Goal: Obtain resource: Download file/media

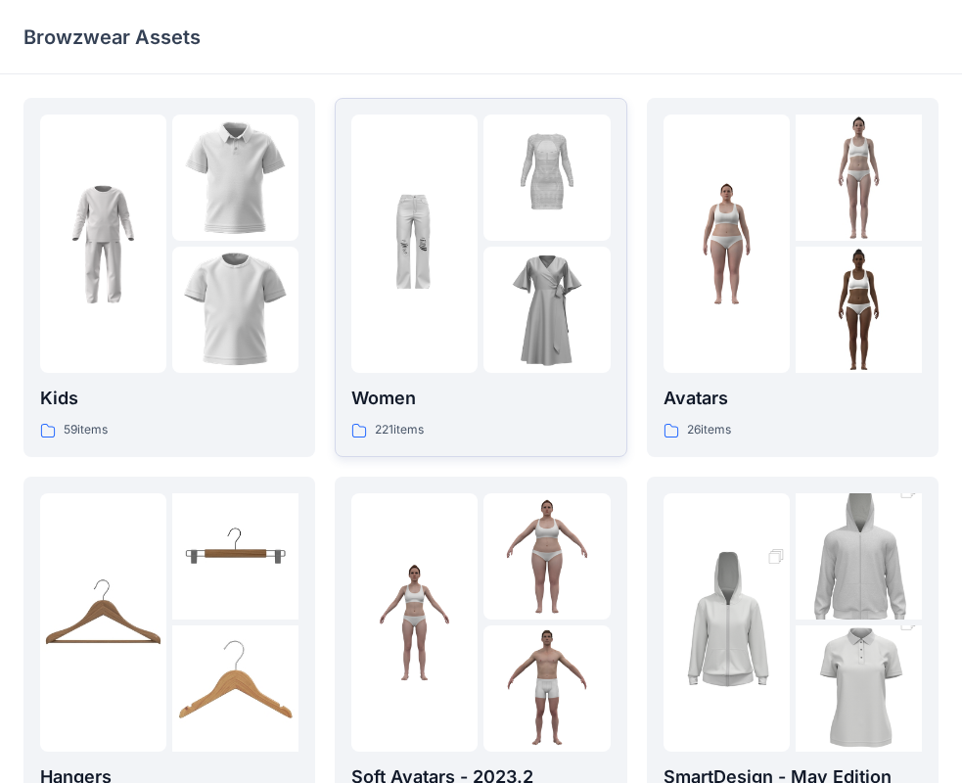
click at [492, 292] on img at bounding box center [546, 310] width 126 height 126
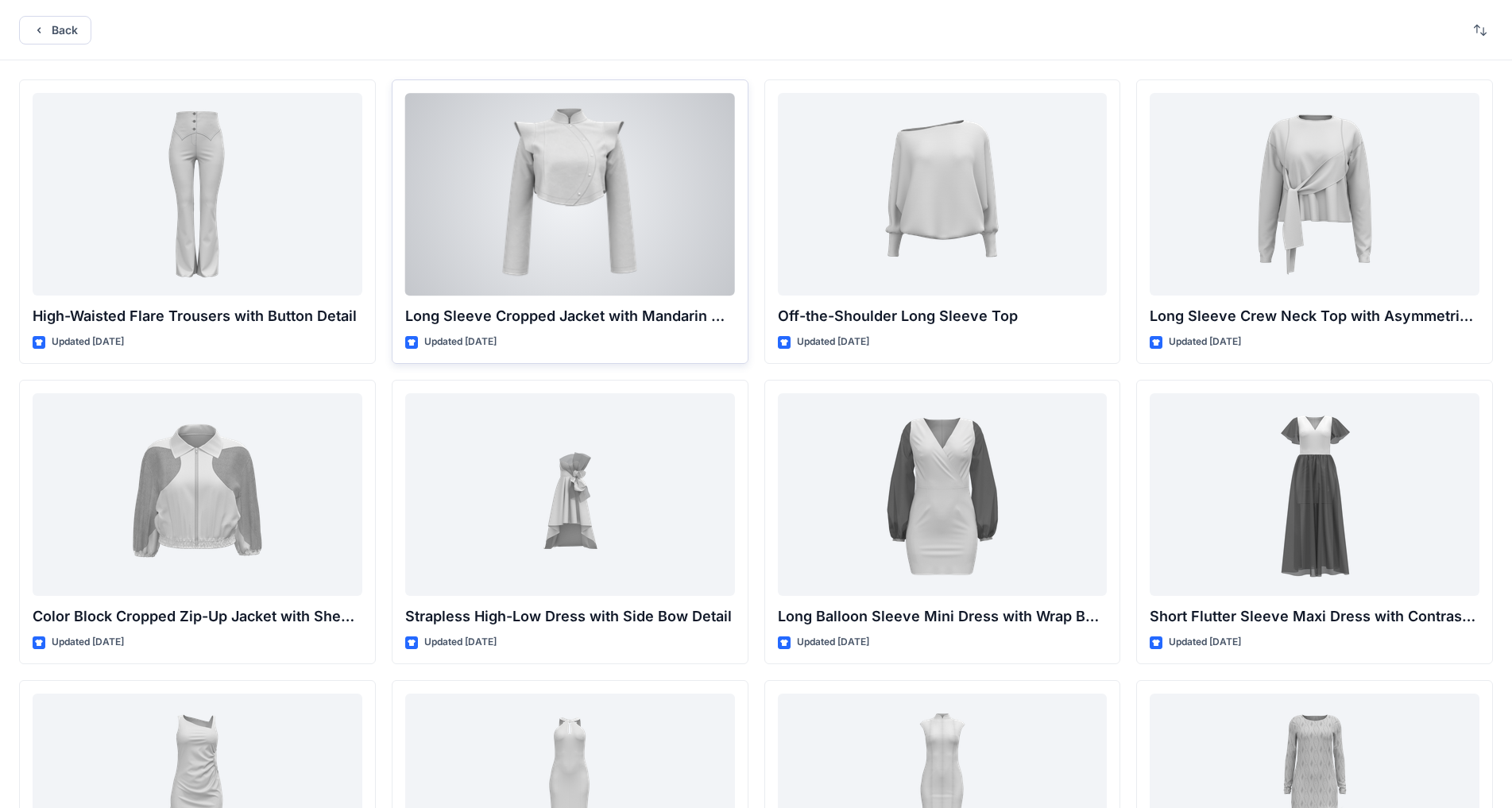
click at [605, 242] on div at bounding box center [570, 195] width 330 height 203
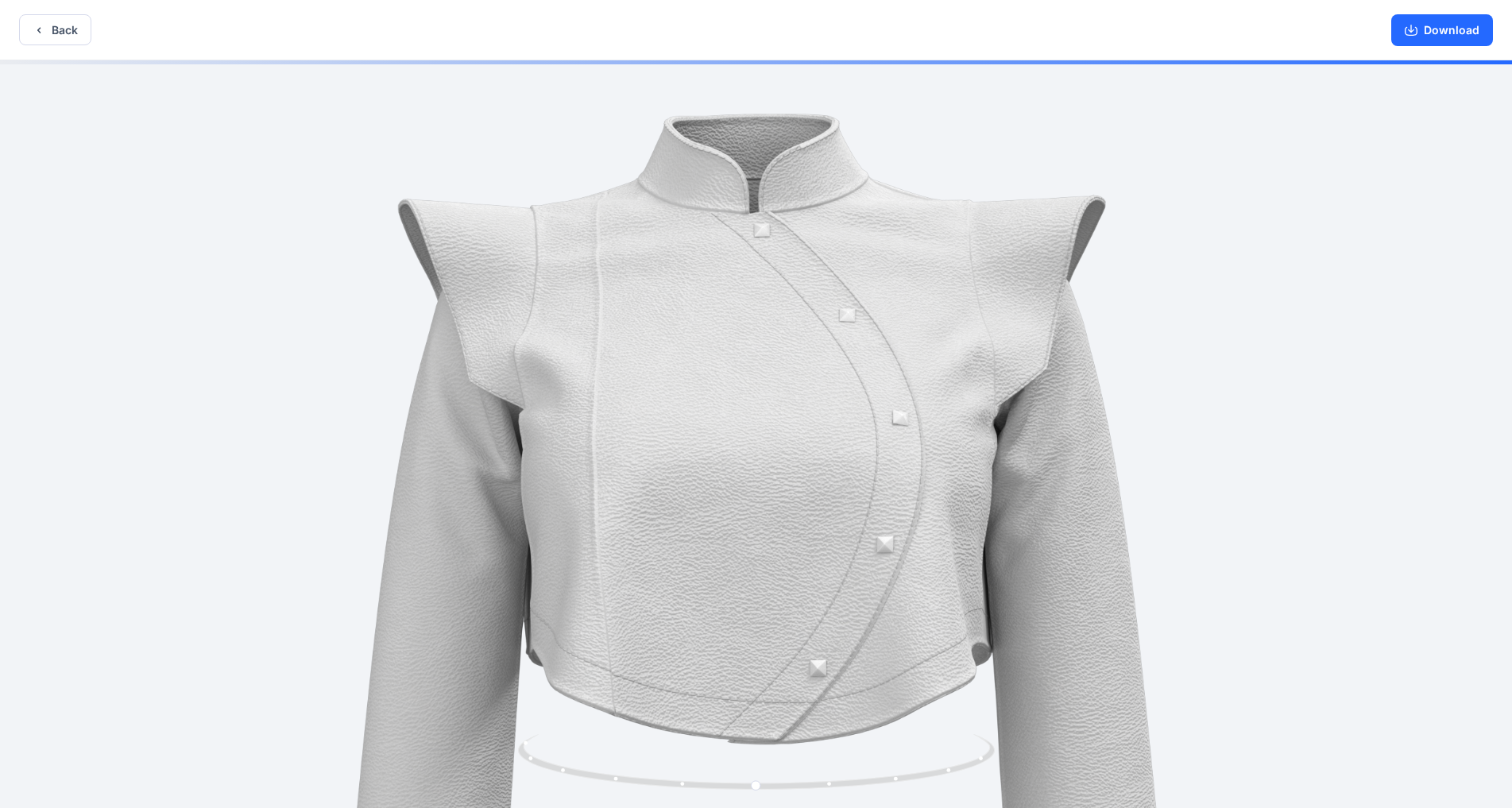
drag, startPoint x: 859, startPoint y: 430, endPoint x: 648, endPoint y: 666, distance: 316.6
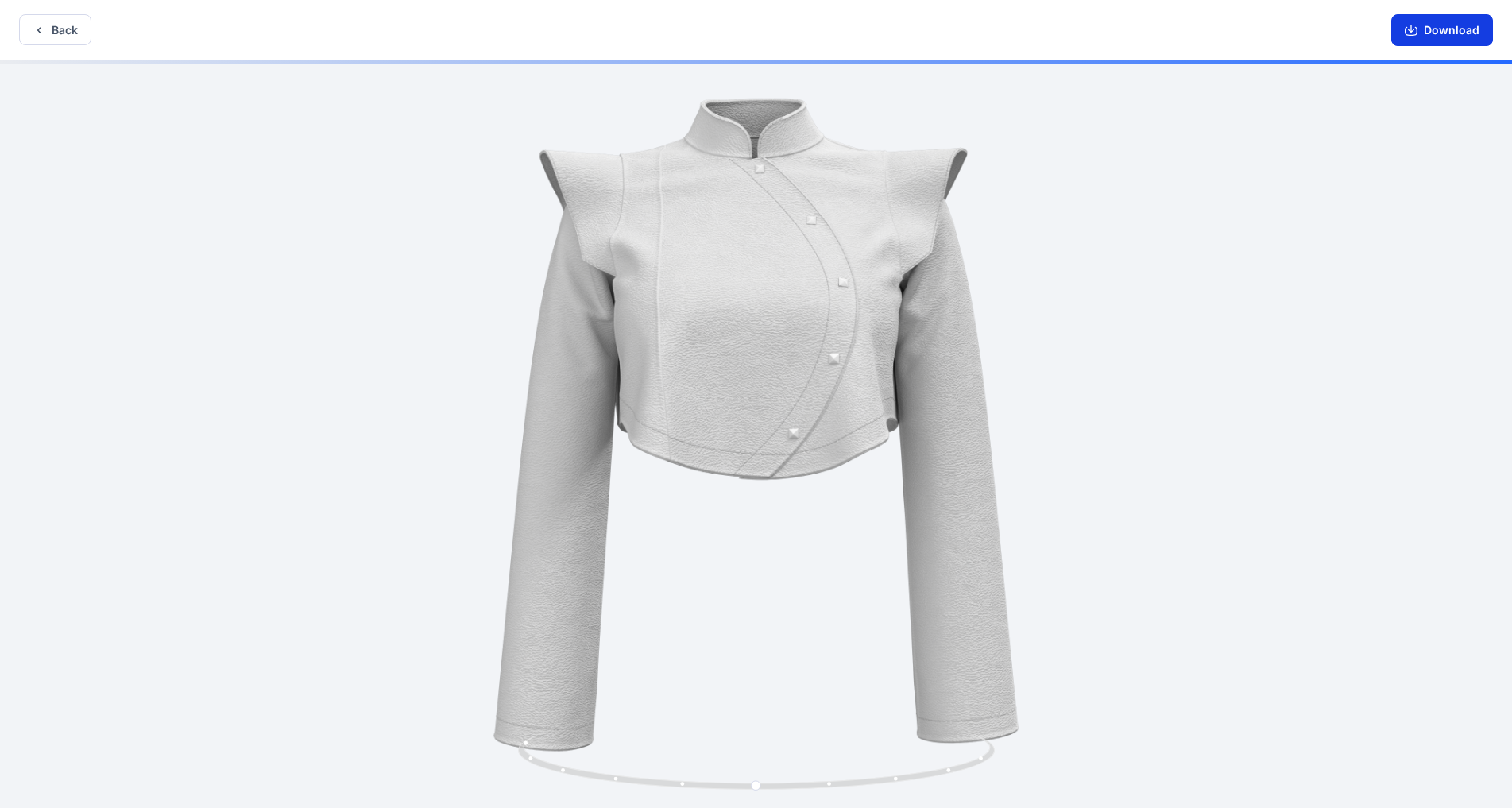
click at [794, 25] on button "Download" at bounding box center [1441, 30] width 101 height 32
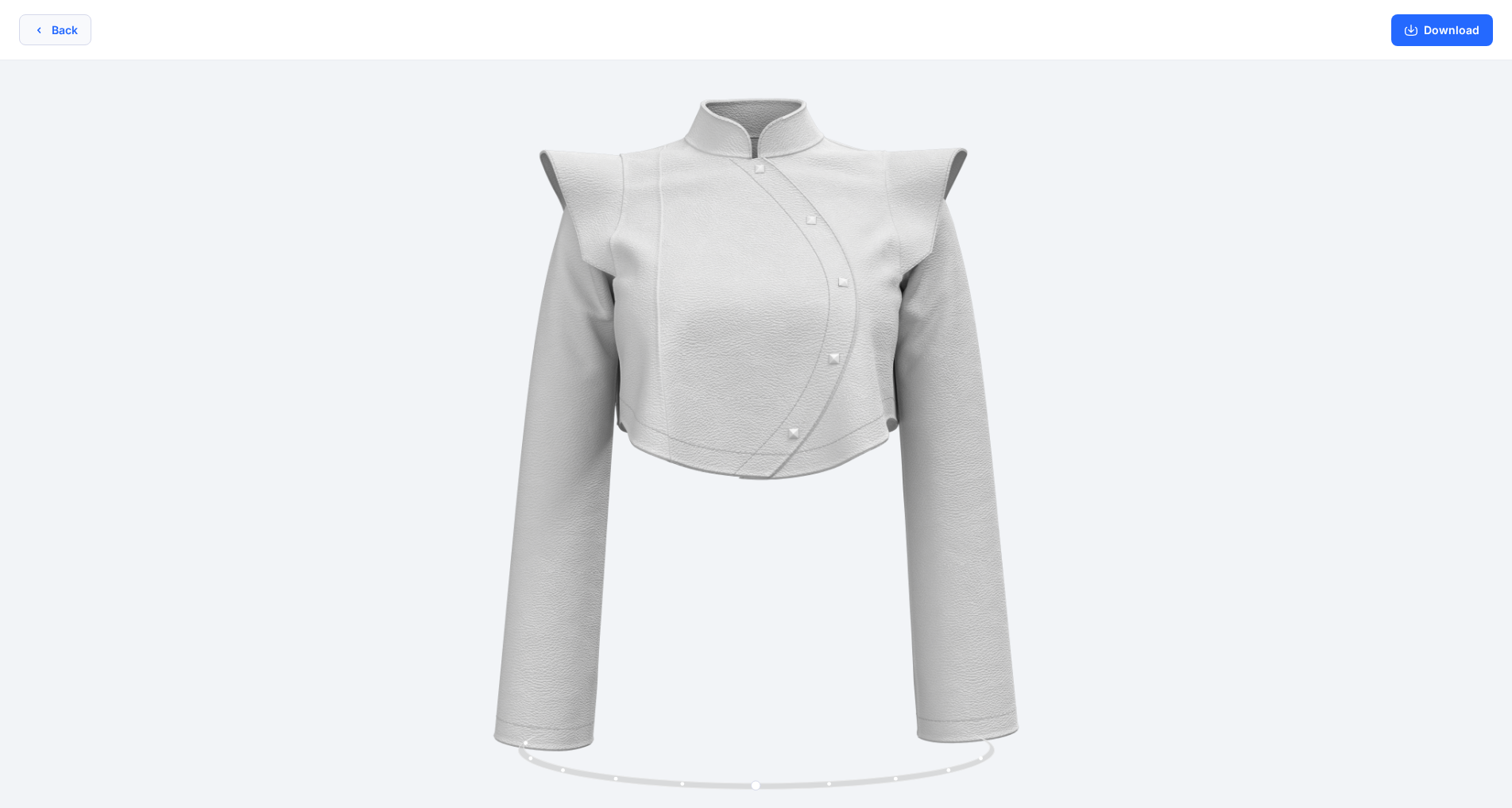
click at [61, 34] on button "Back" at bounding box center [54, 30] width 72 height 31
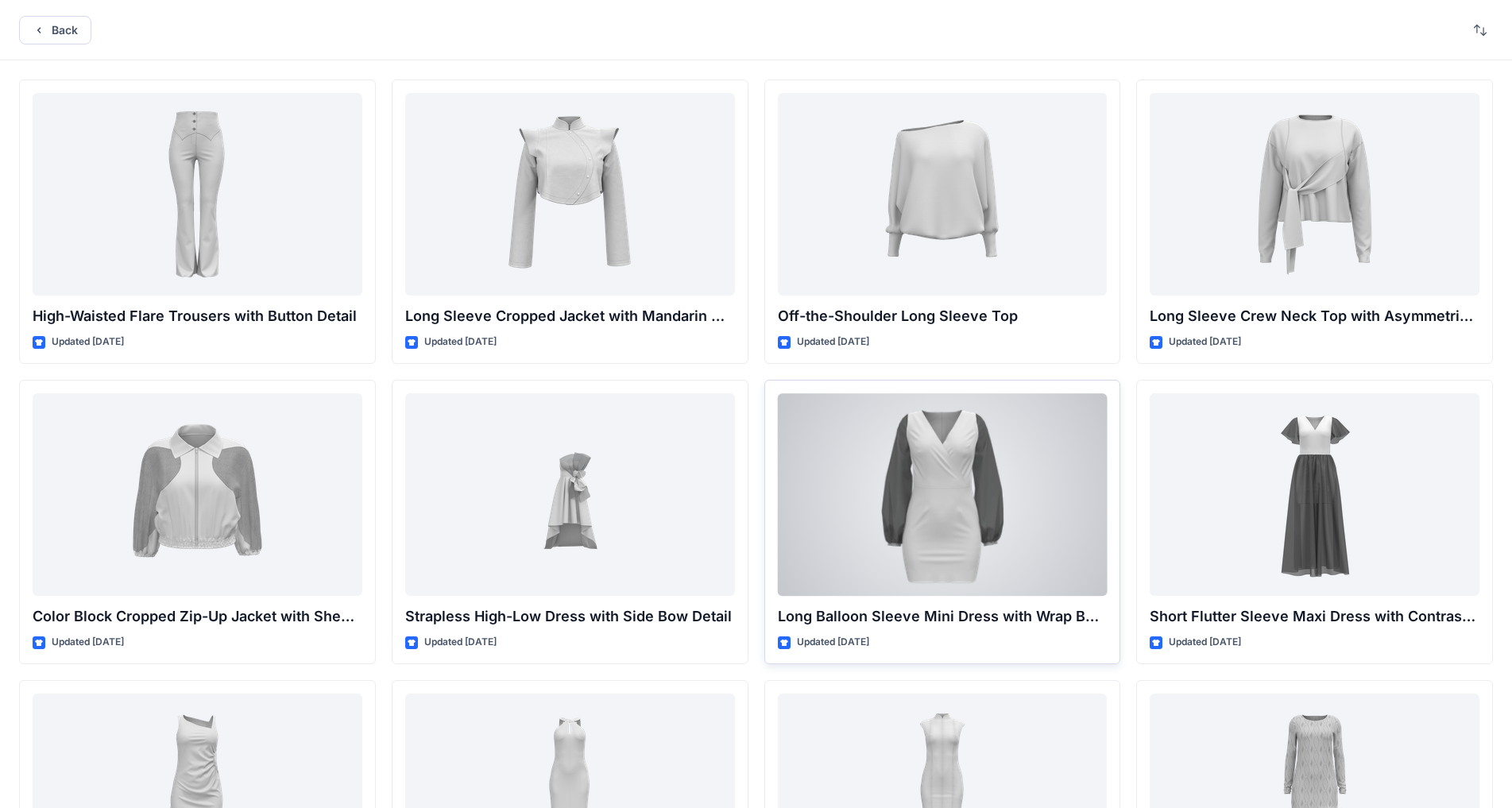
click at [794, 475] on div at bounding box center [942, 495] width 330 height 203
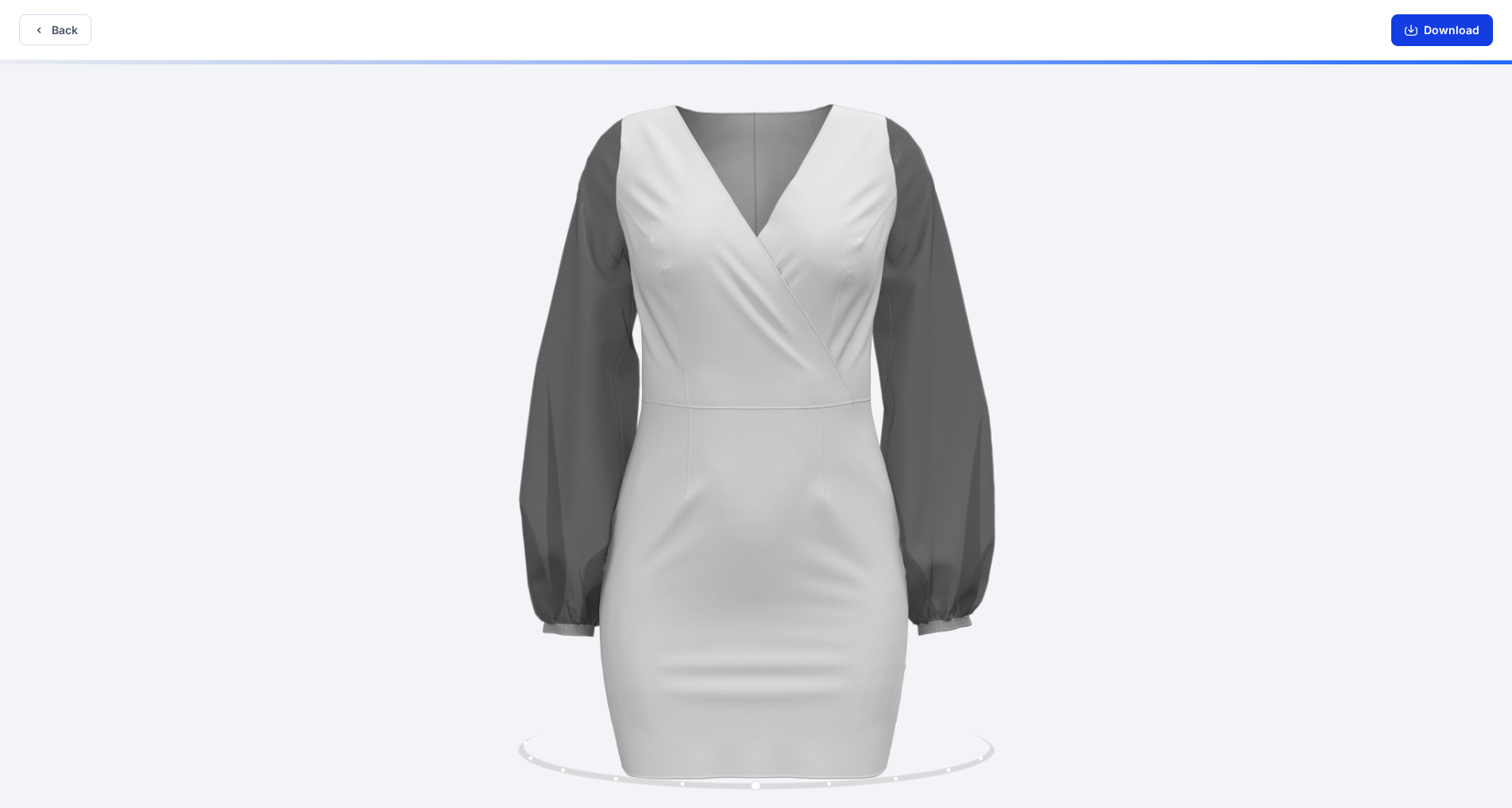
click at [794, 30] on button "Download" at bounding box center [1441, 30] width 101 height 32
click at [56, 35] on button "Back" at bounding box center [54, 30] width 72 height 31
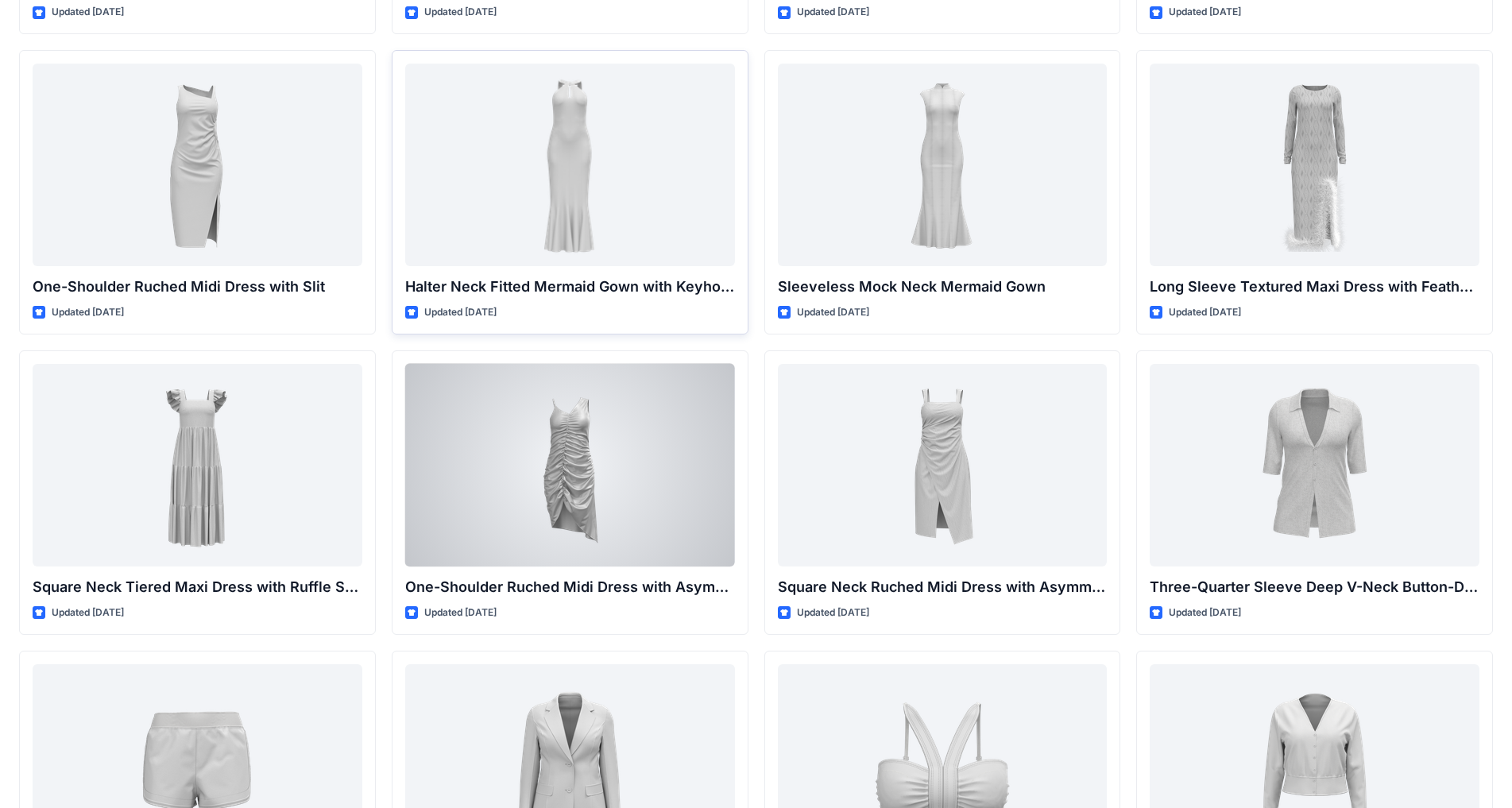
scroll to position [551, 0]
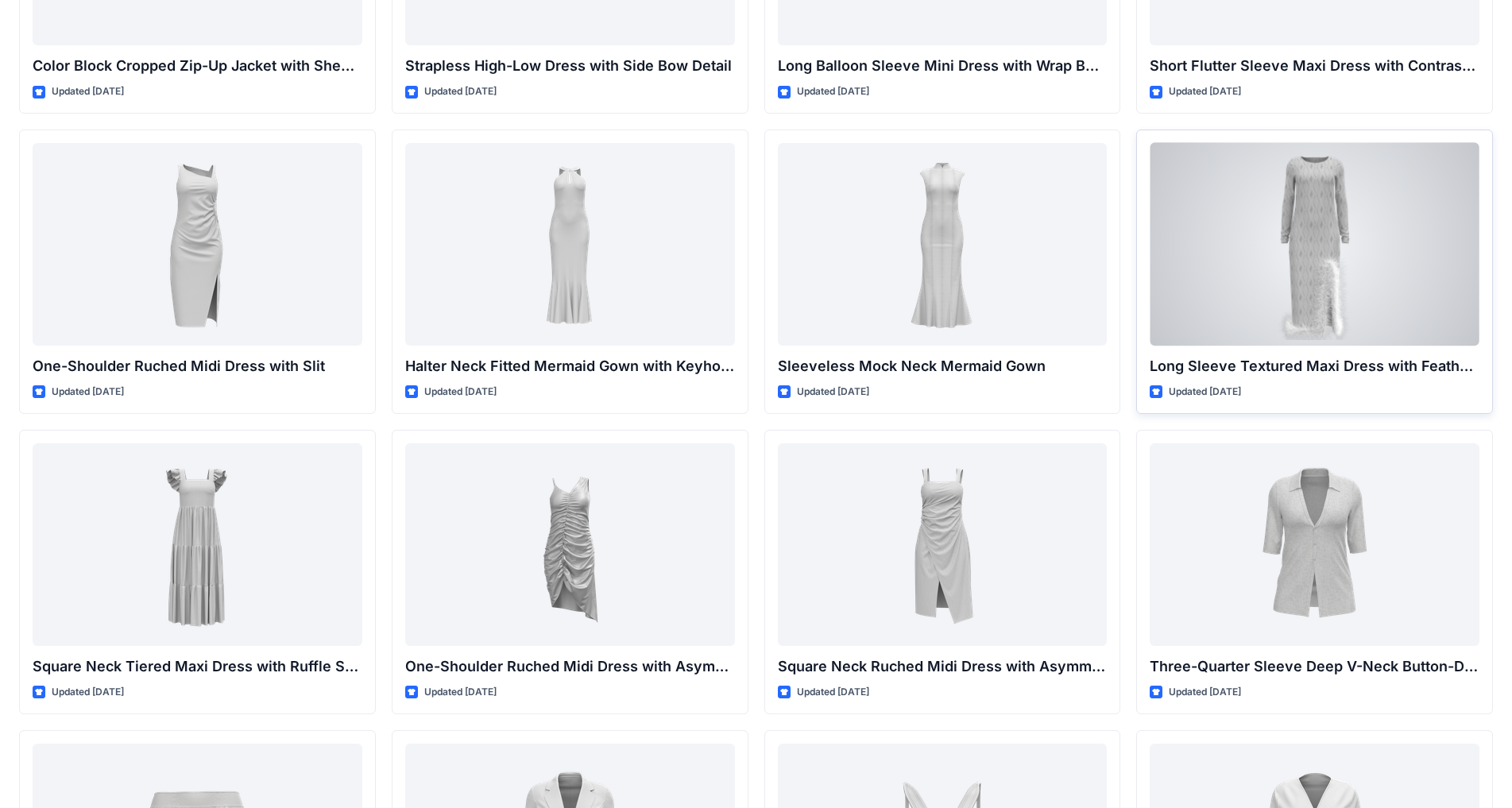
click at [794, 288] on div at bounding box center [1314, 244] width 330 height 203
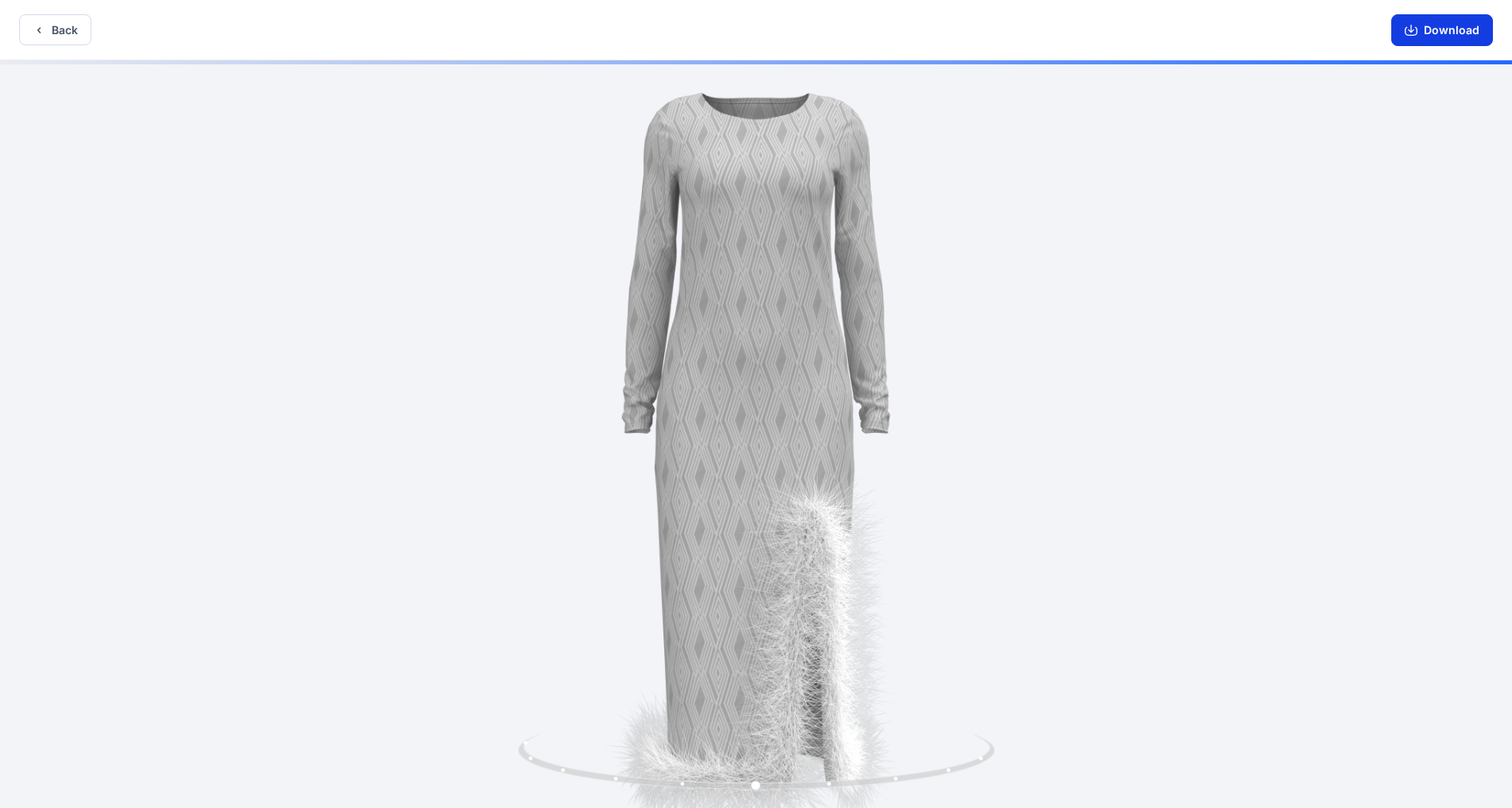
click at [794, 24] on icon "button" at bounding box center [1411, 30] width 13 height 13
click at [23, 34] on button "Back" at bounding box center [54, 30] width 72 height 31
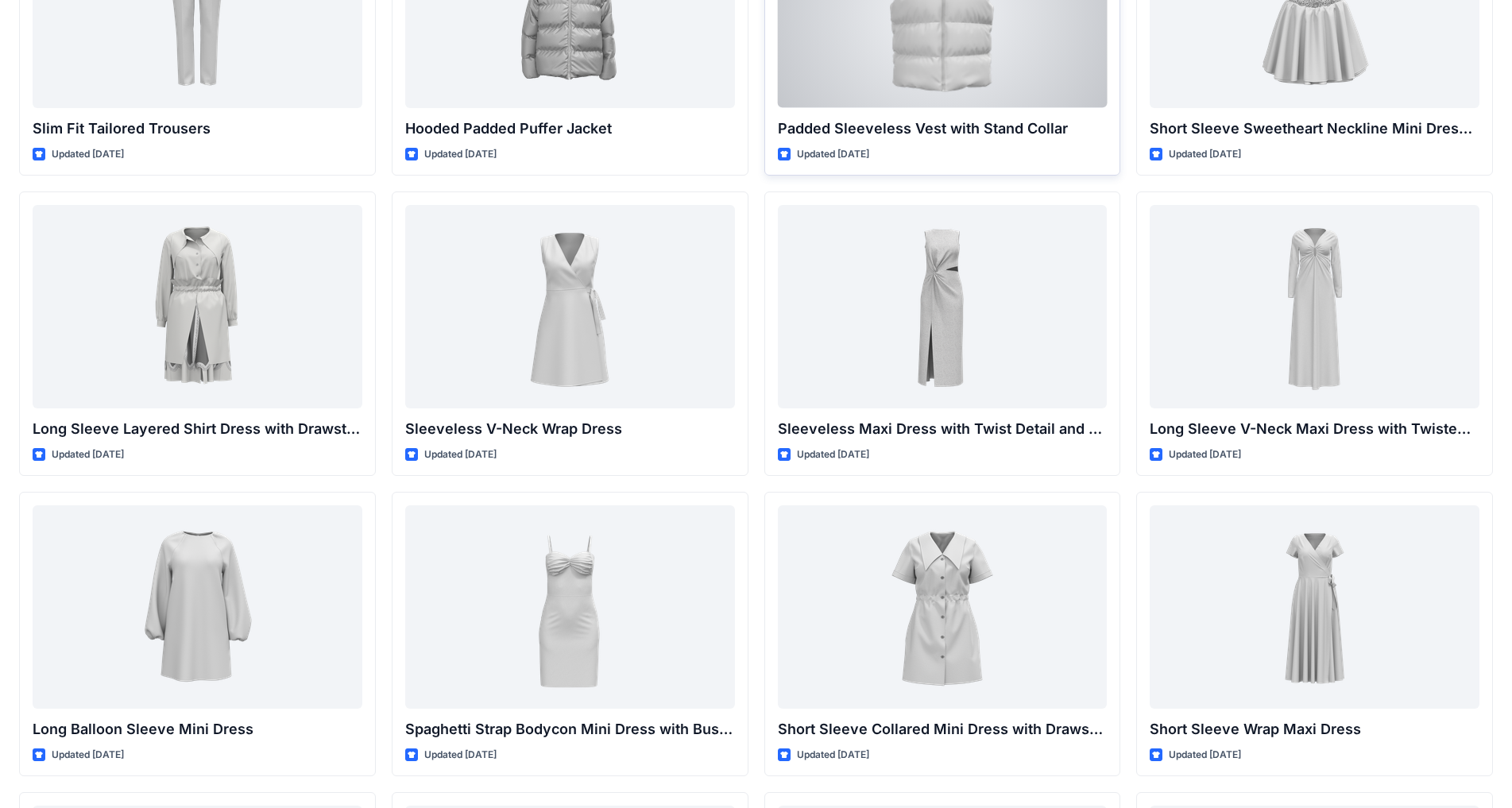
scroll to position [1769, 0]
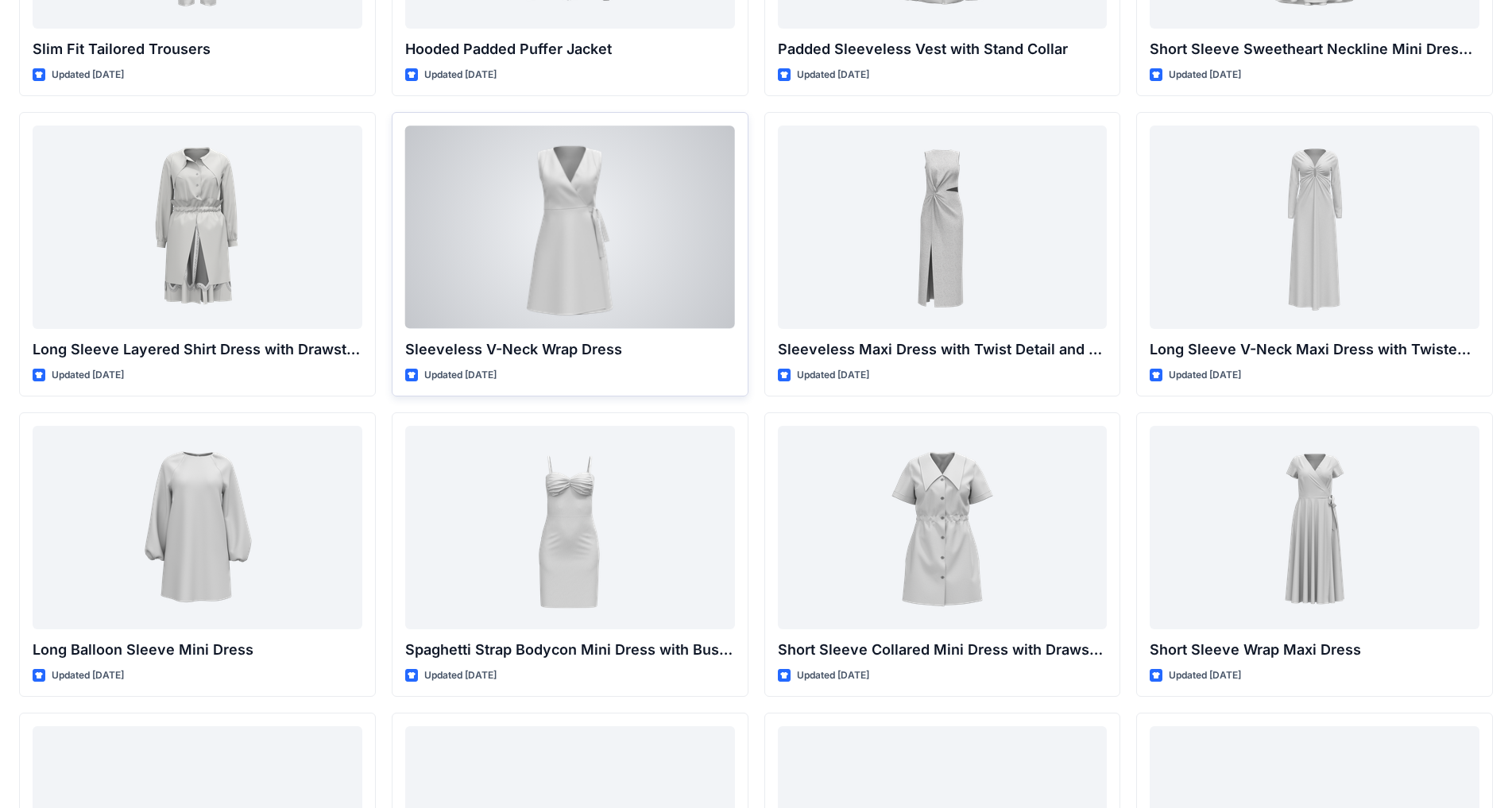
click at [664, 289] on div at bounding box center [570, 227] width 330 height 203
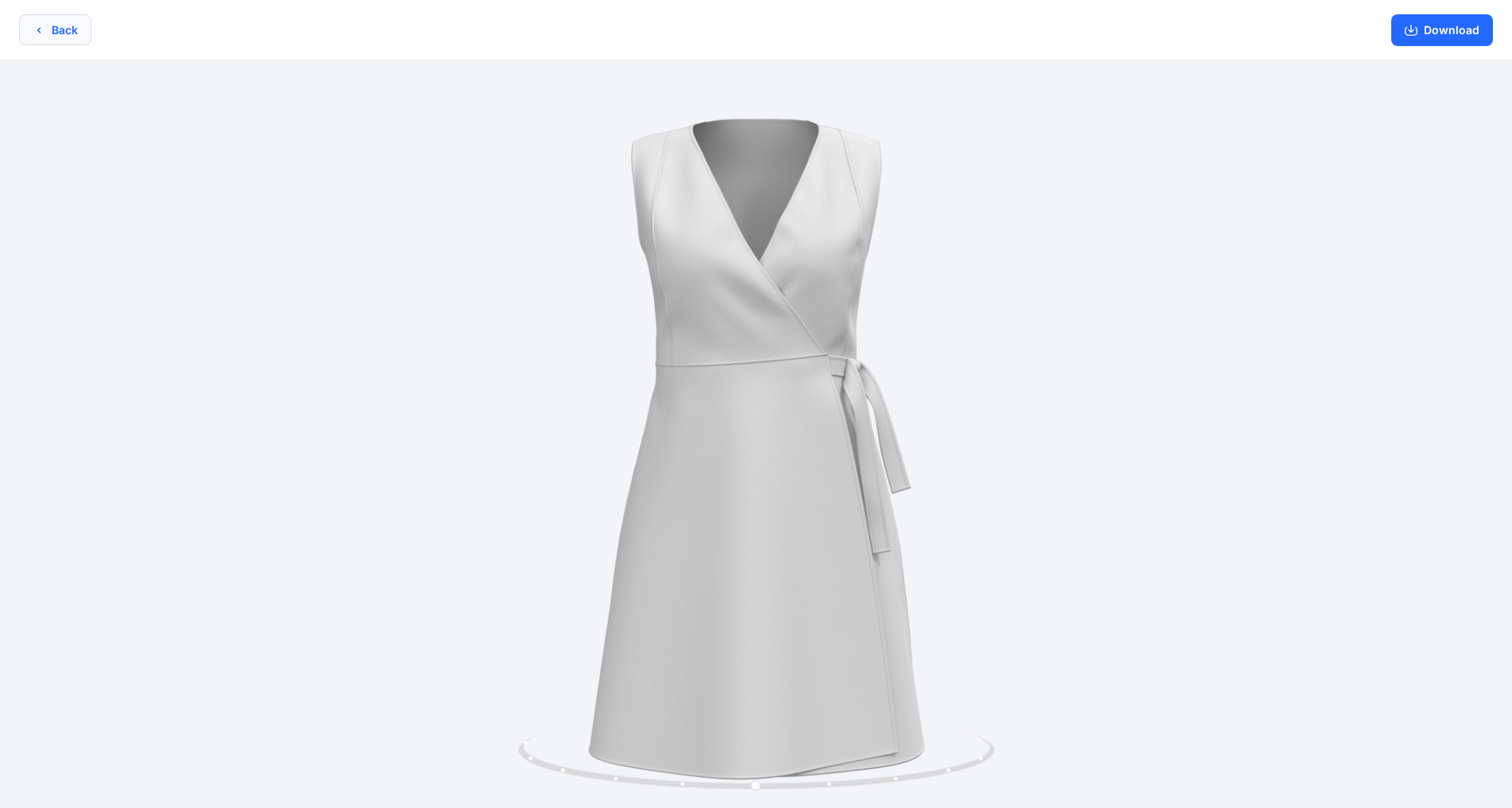
click at [52, 32] on button "Back" at bounding box center [54, 30] width 72 height 31
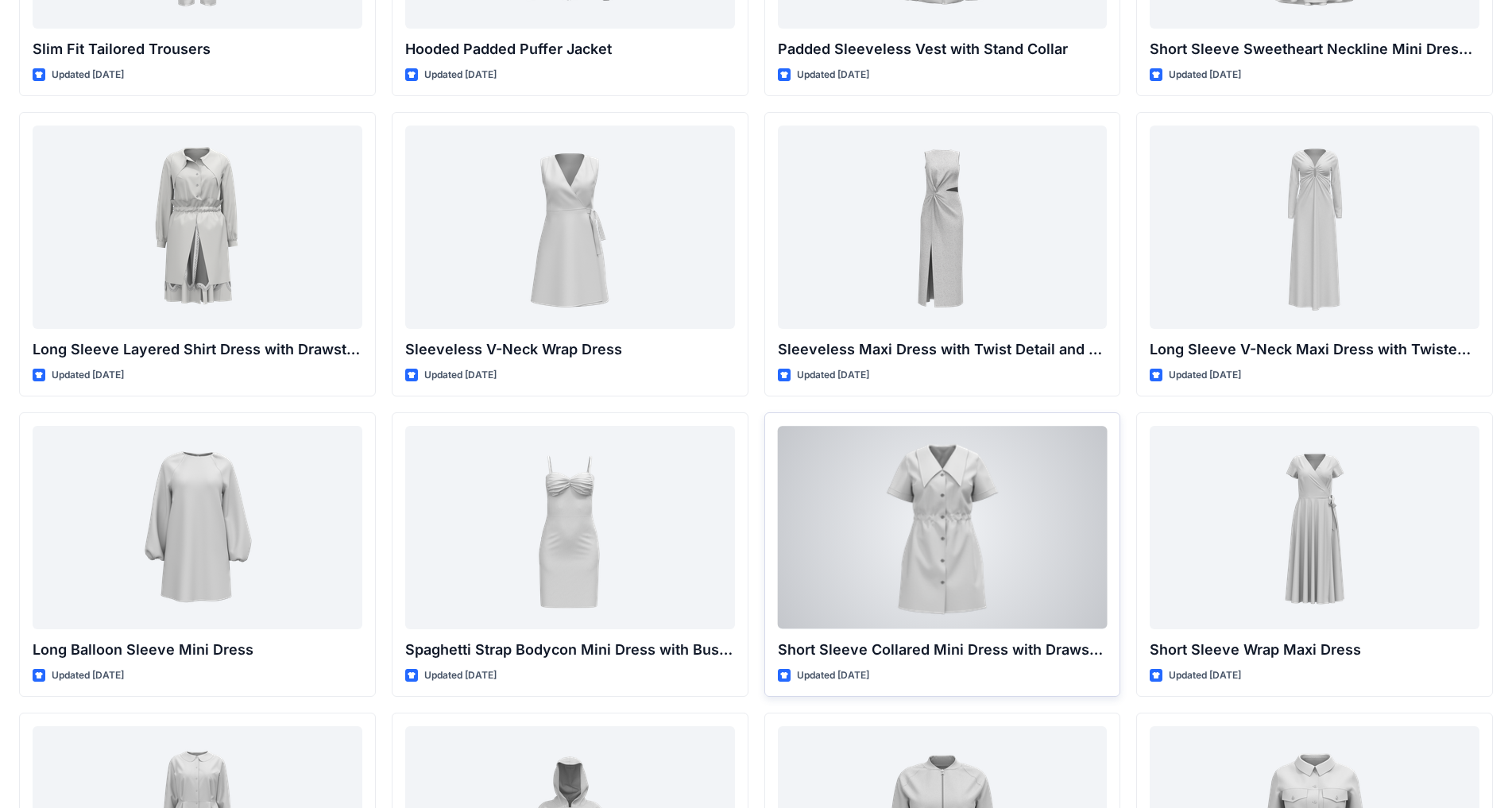
scroll to position [2035, 0]
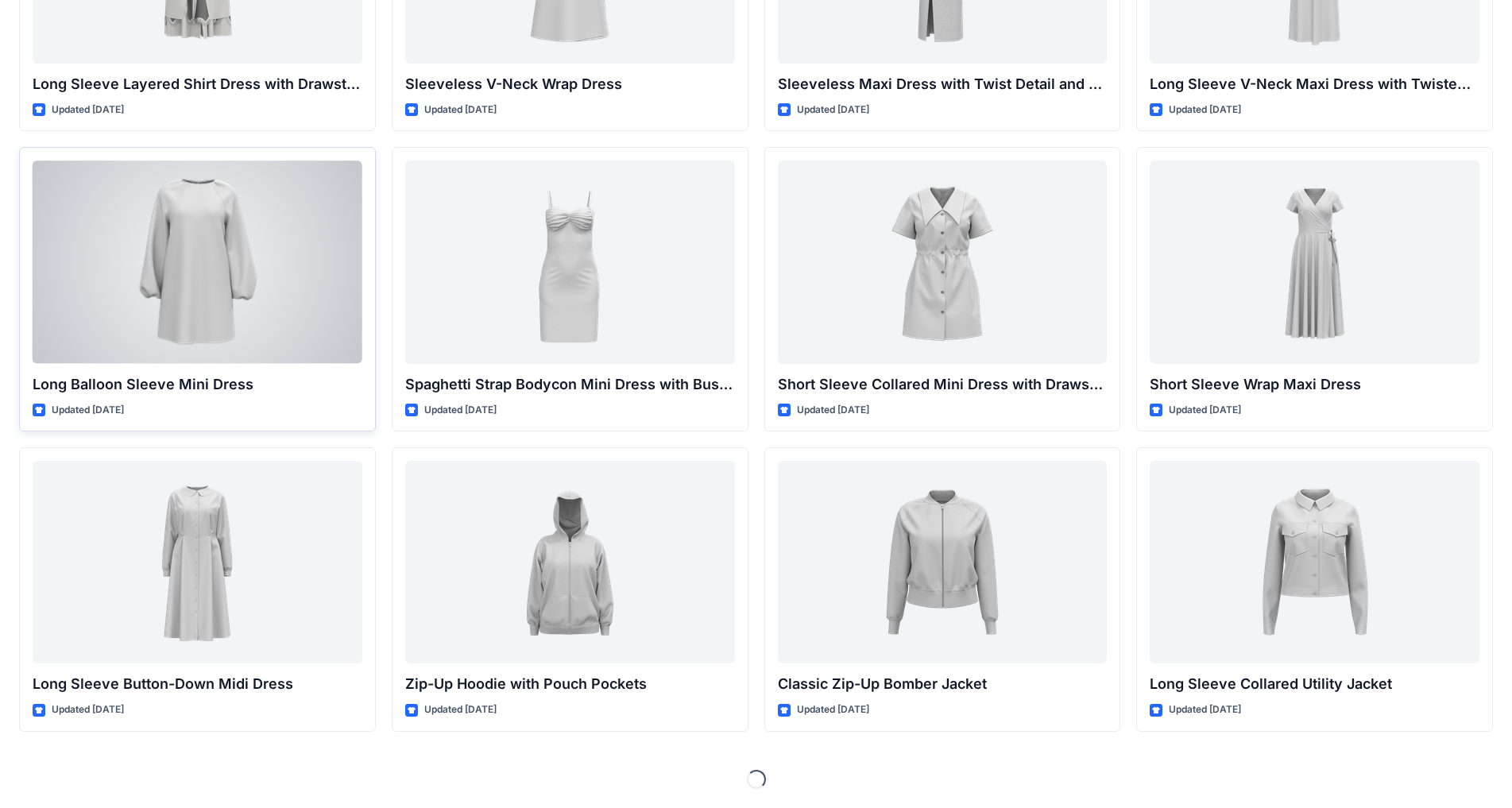
click at [276, 312] on div at bounding box center [197, 262] width 330 height 203
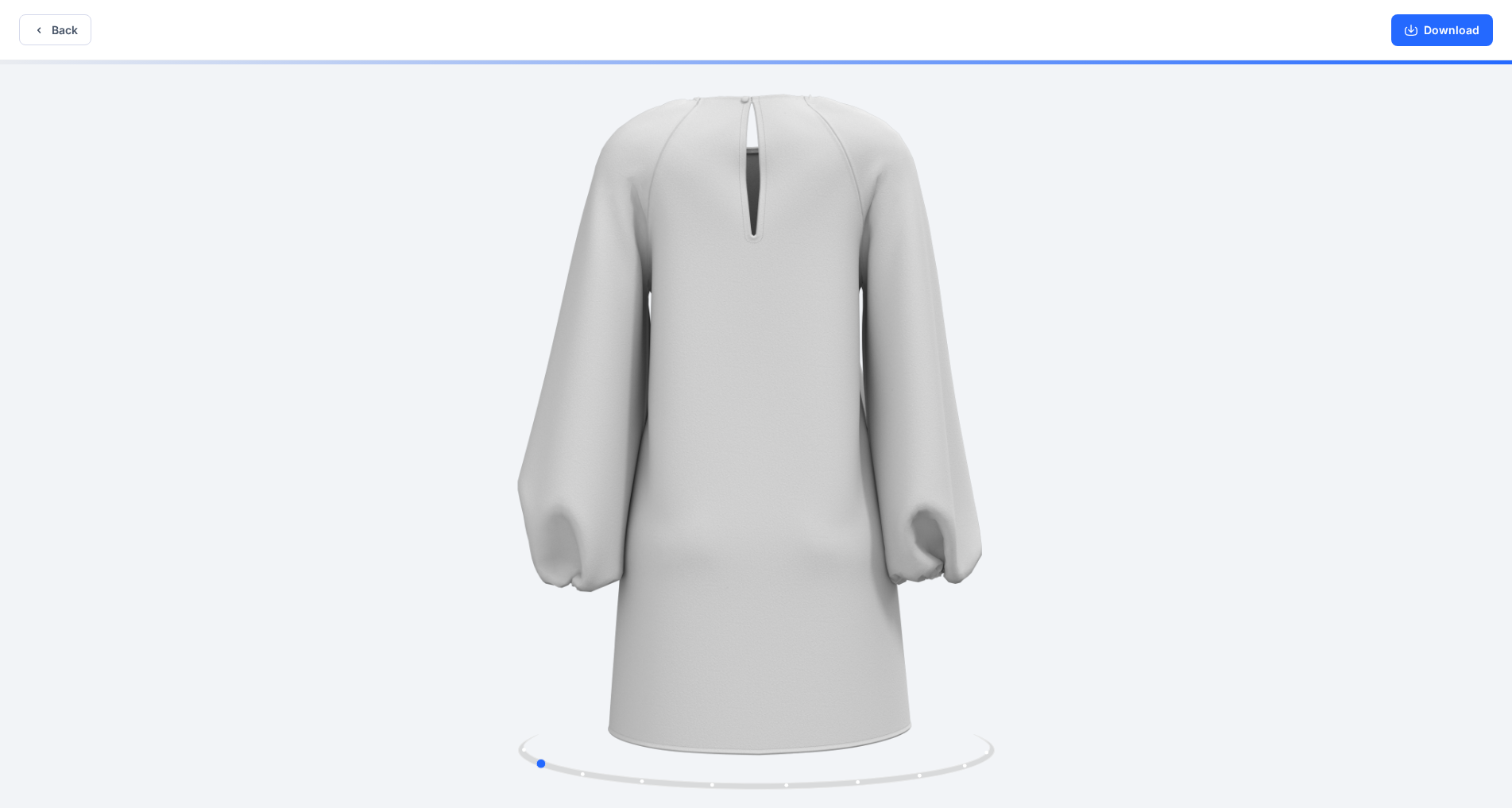
click at [794, 635] on div at bounding box center [756, 435] width 1512 height 751
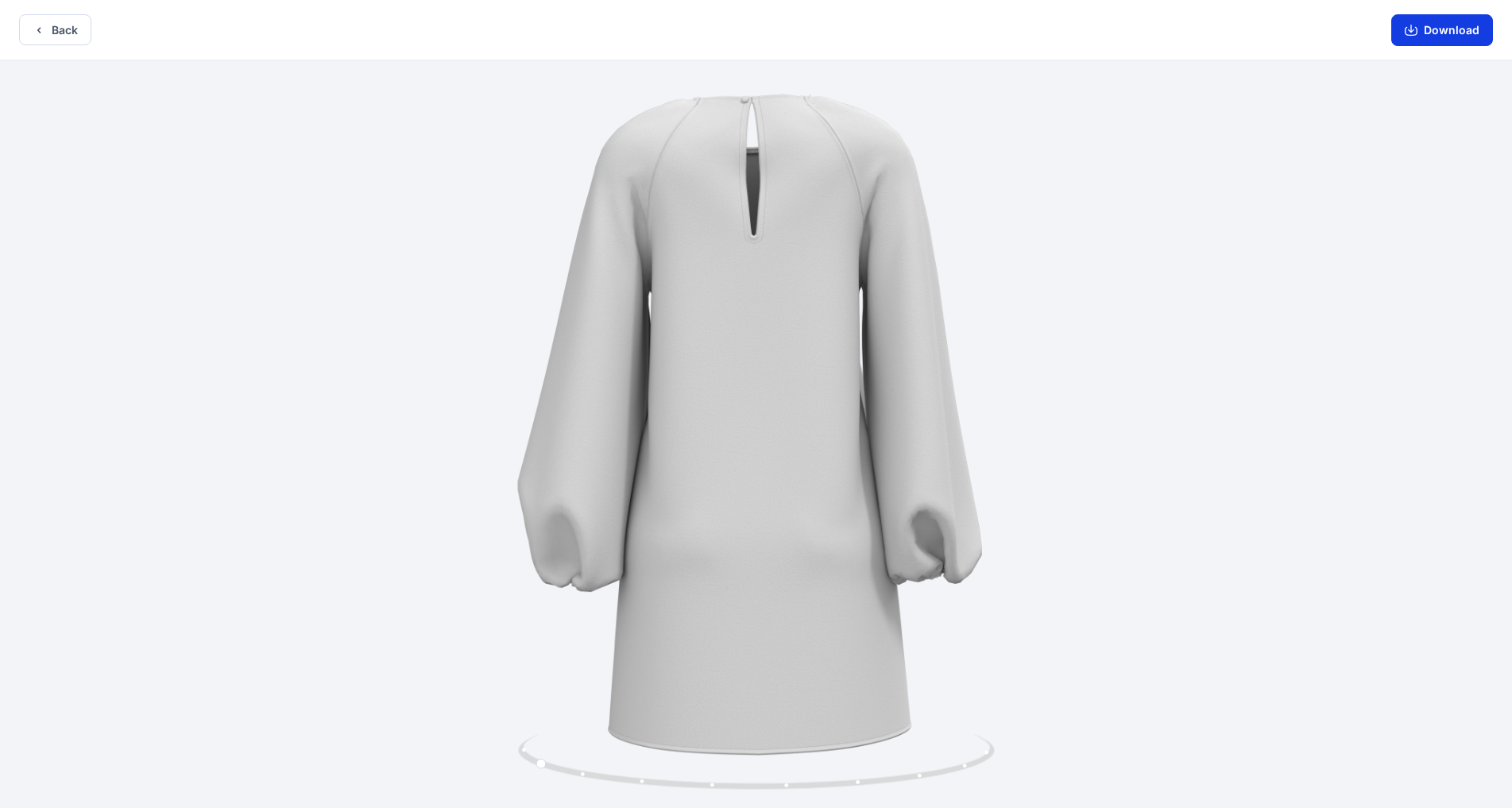
click at [794, 30] on icon "button" at bounding box center [1411, 31] width 13 height 9
click at [56, 32] on button "Back" at bounding box center [54, 30] width 72 height 31
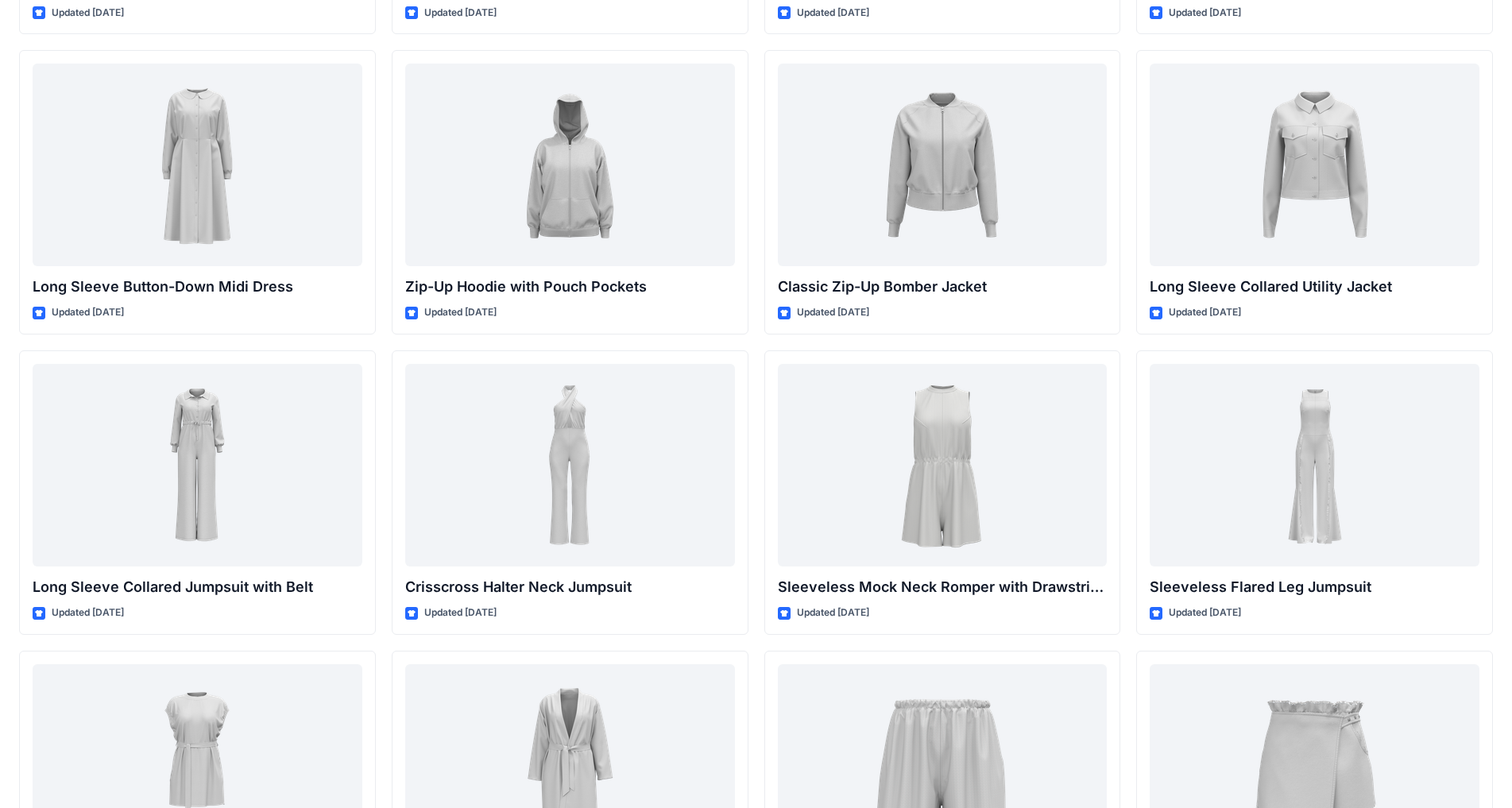
scroll to position [2671, 0]
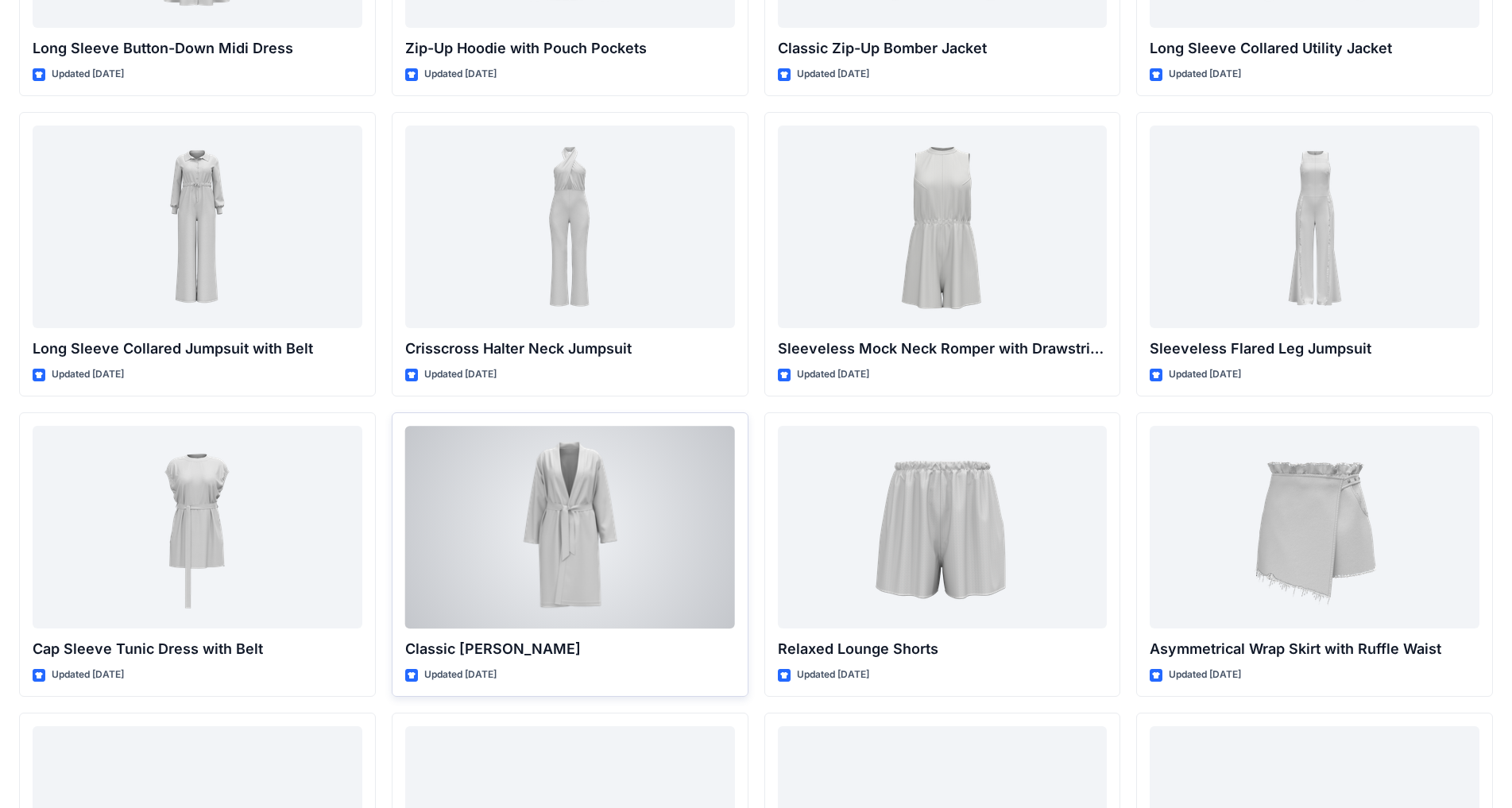
click at [646, 531] on div at bounding box center [570, 528] width 330 height 203
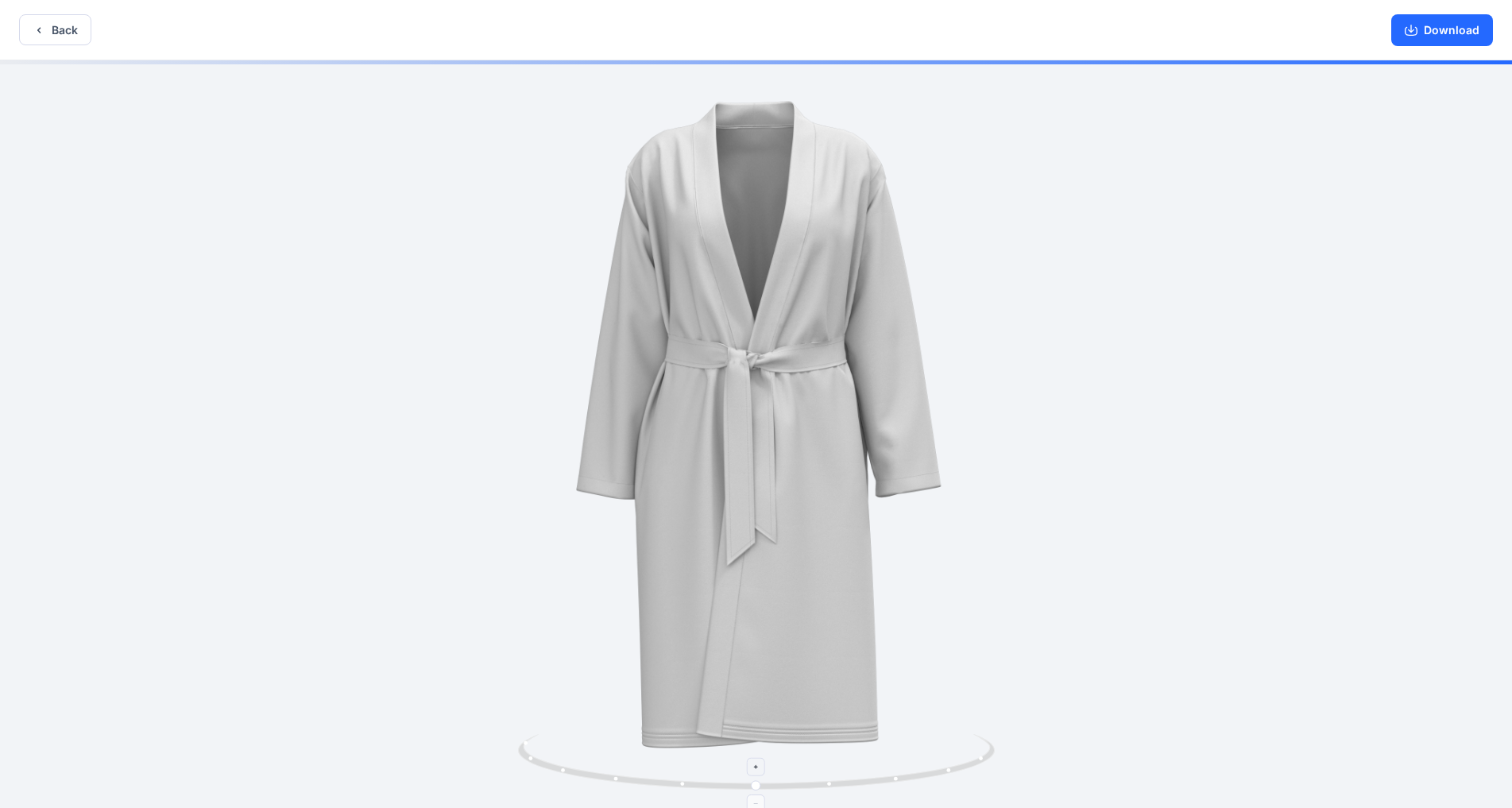
click at [756, 635] on circle at bounding box center [756, 786] width 10 height 10
drag, startPoint x: 758, startPoint y: 784, endPoint x: 808, endPoint y: 776, distance: 50.6
click at [794, 635] on icon at bounding box center [758, 763] width 480 height 59
click at [794, 34] on button "Download" at bounding box center [1441, 30] width 101 height 32
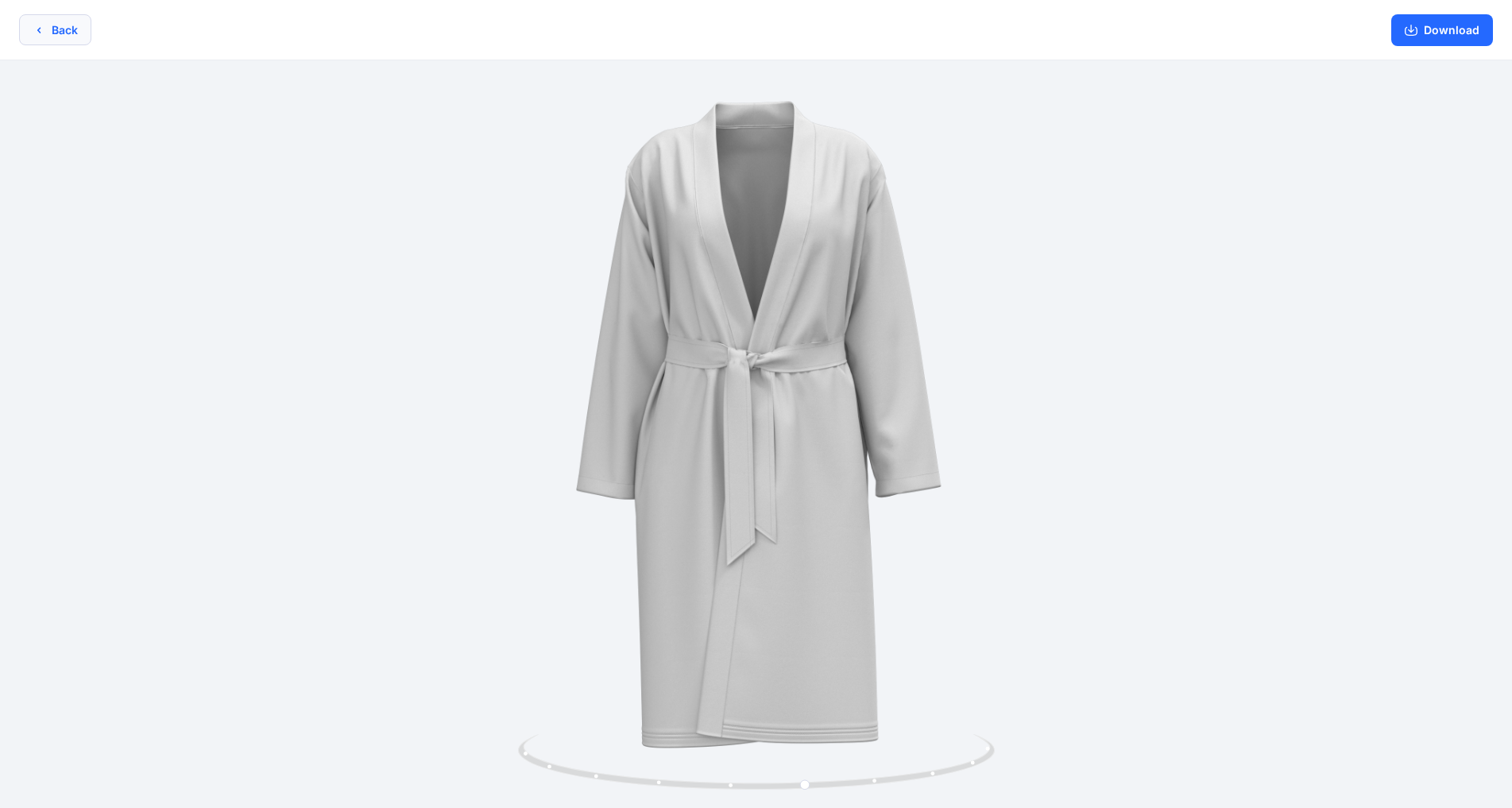
click at [58, 34] on button "Back" at bounding box center [54, 30] width 72 height 31
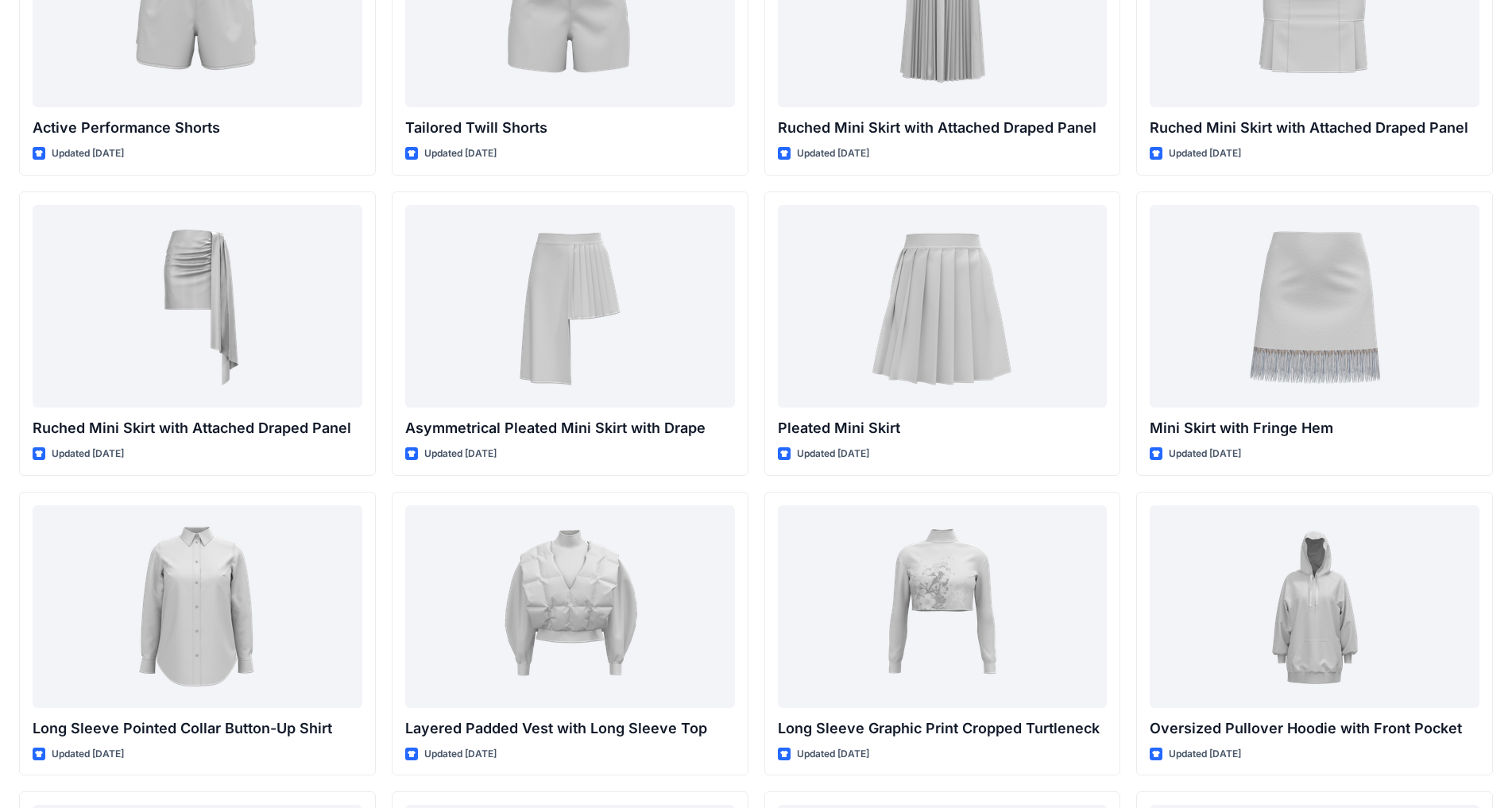
scroll to position [3571, 0]
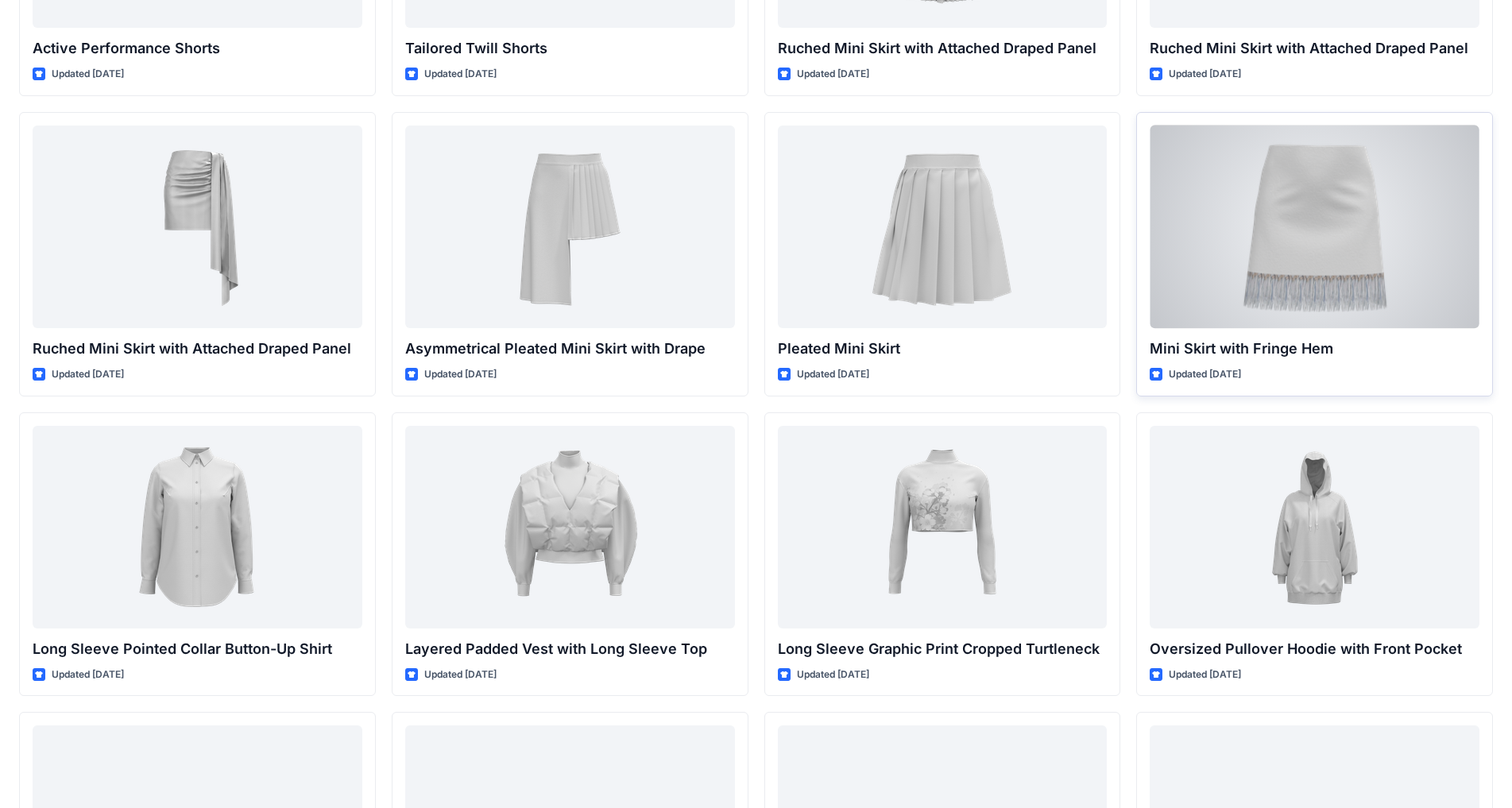
click at [794, 235] on div at bounding box center [1314, 227] width 330 height 203
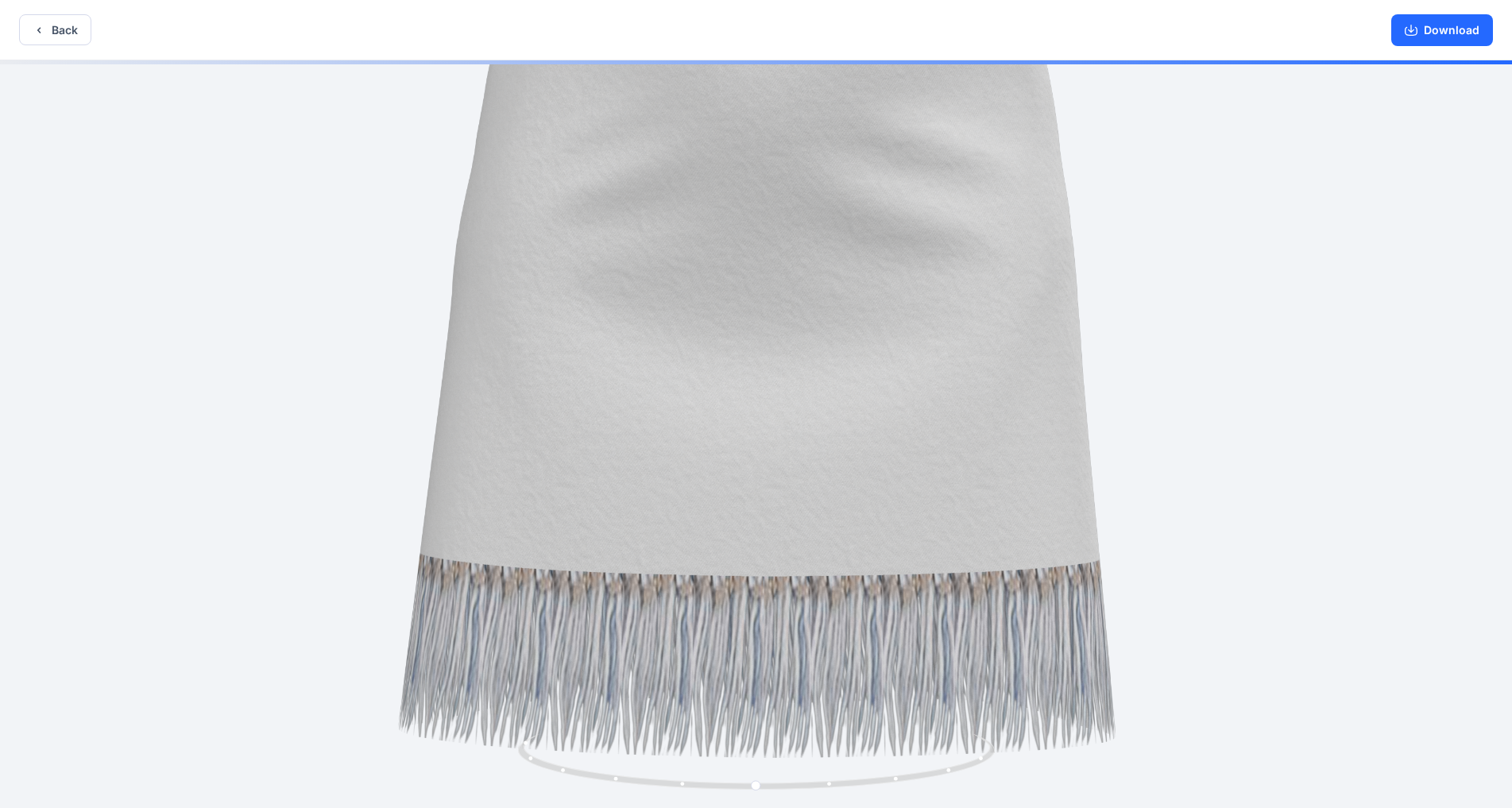
drag, startPoint x: 802, startPoint y: 689, endPoint x: 803, endPoint y: 425, distance: 264.0
click at [794, 425] on img at bounding box center [756, 331] width 961 height 961
click at [67, 34] on button "Back" at bounding box center [54, 30] width 72 height 31
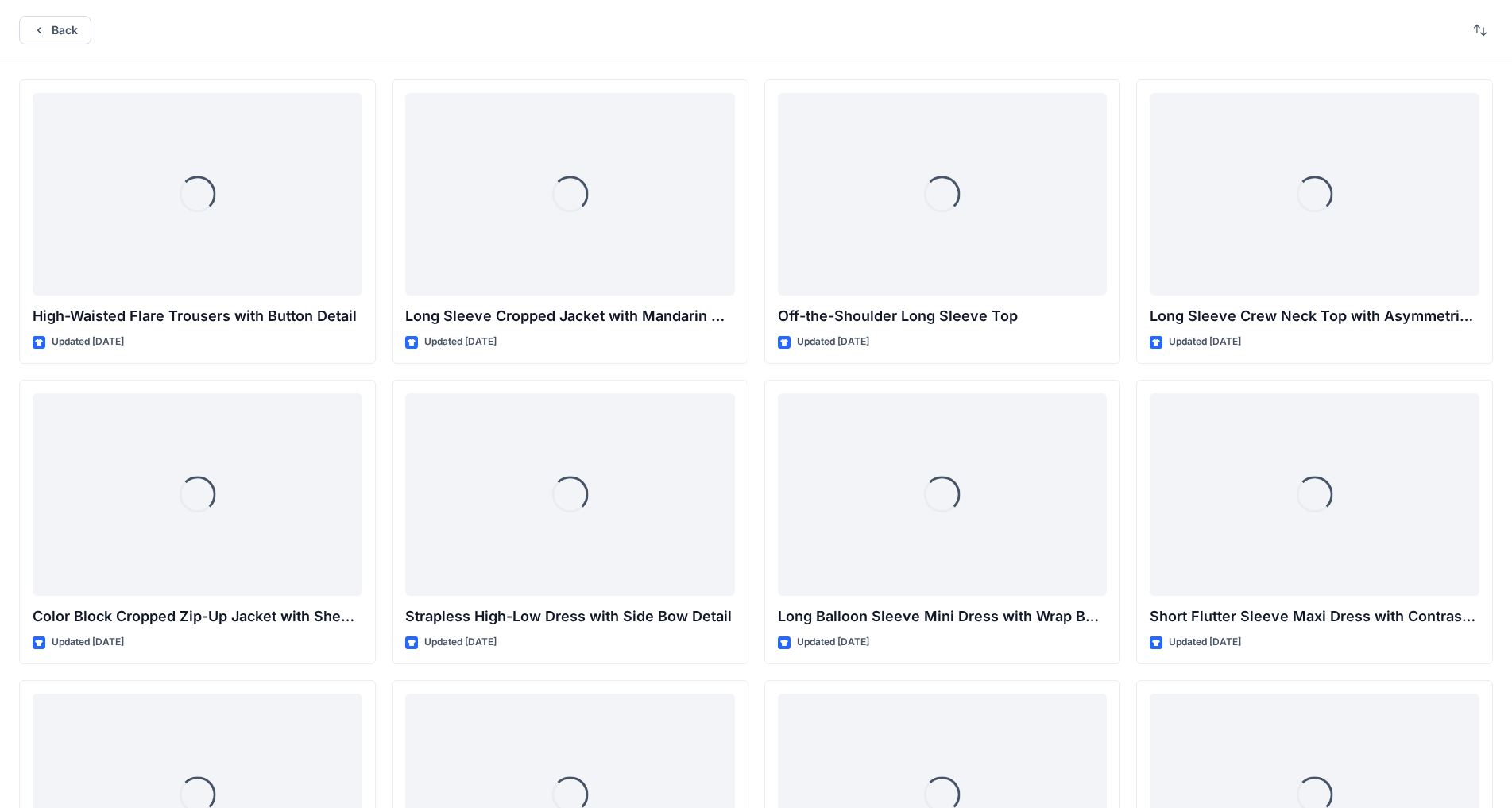
scroll to position [3571, 0]
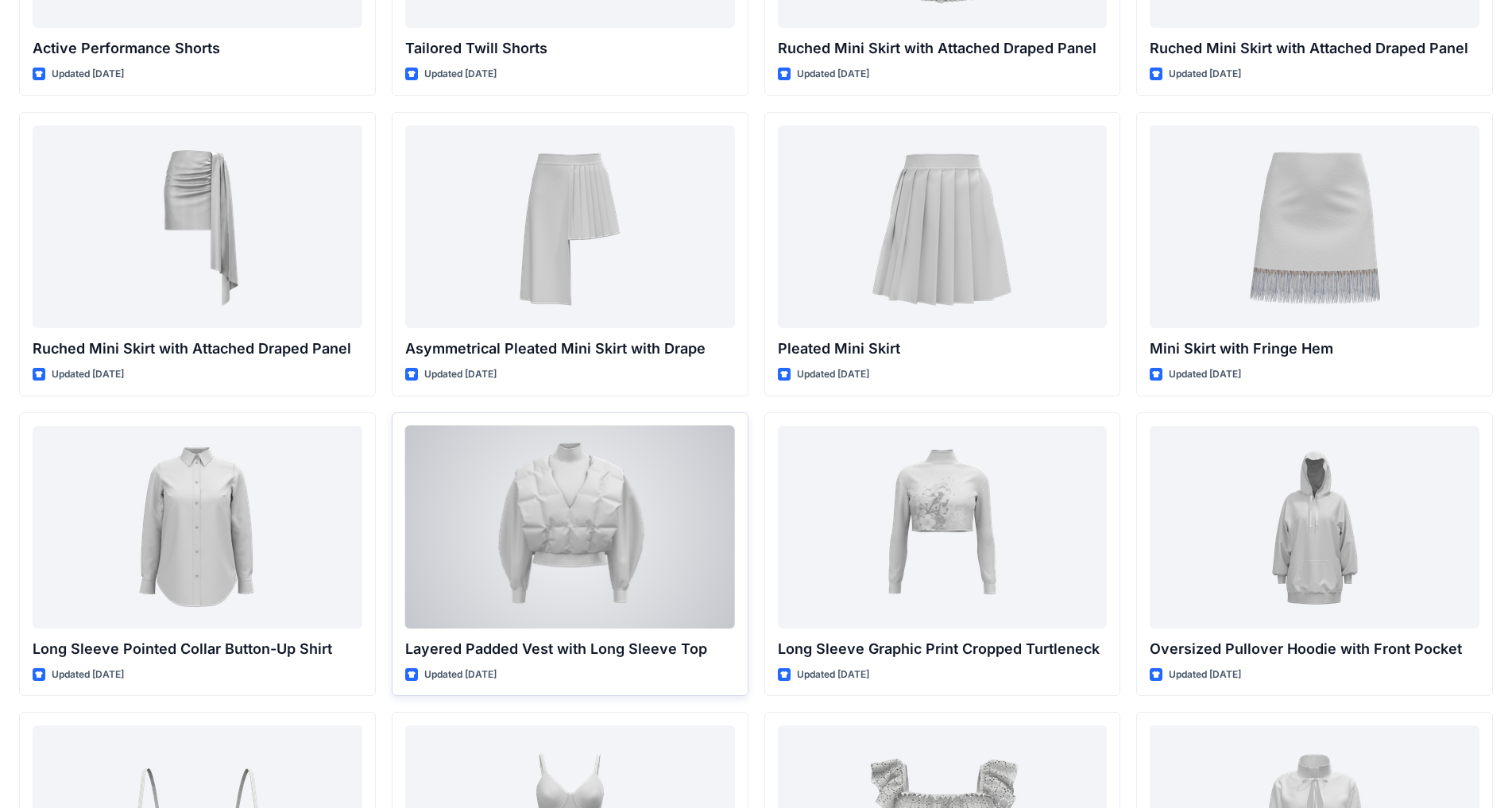
click at [661, 544] on div at bounding box center [570, 528] width 330 height 203
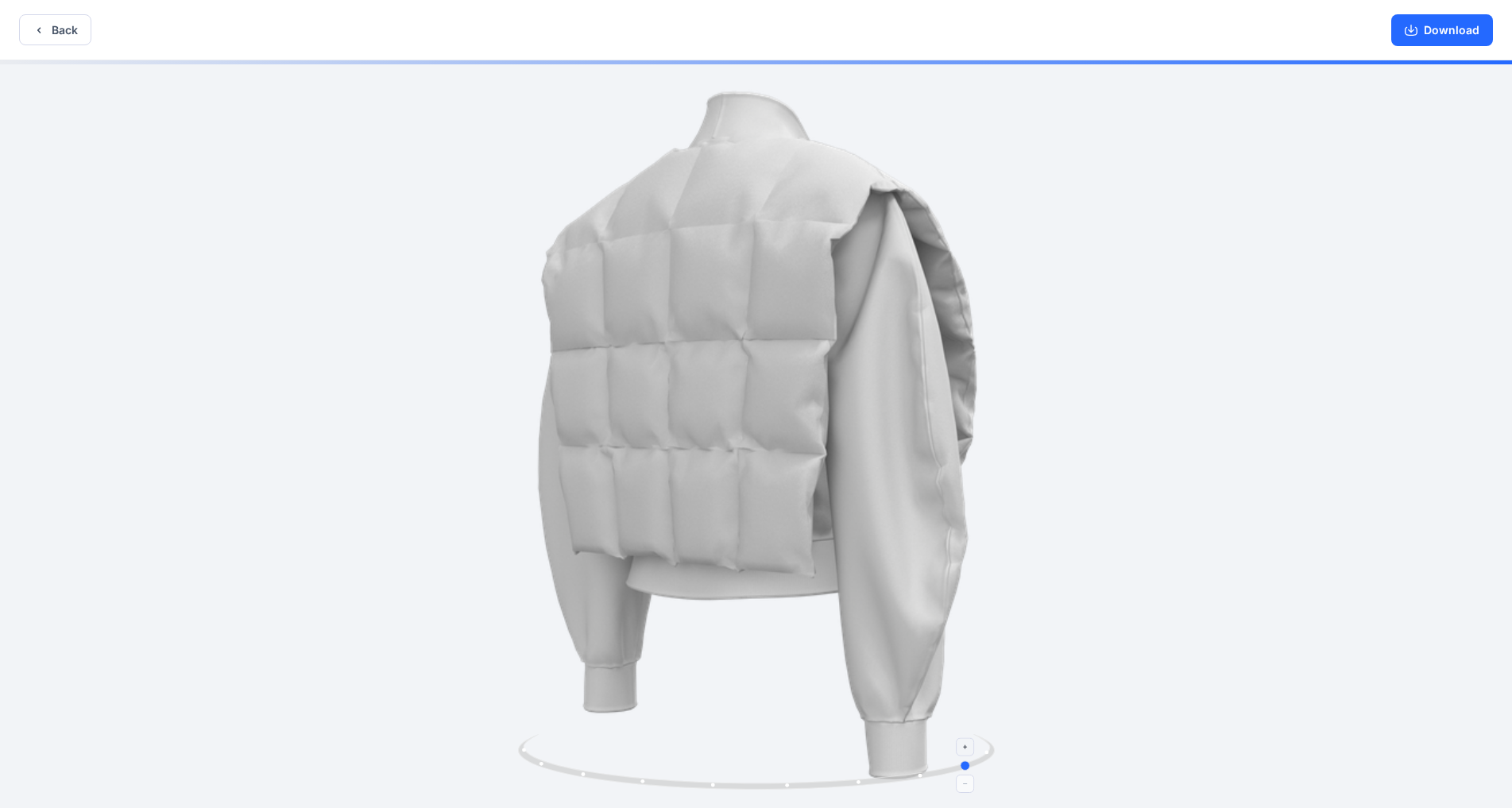
drag, startPoint x: 756, startPoint y: 786, endPoint x: 972, endPoint y: 777, distance: 216.2
click at [794, 635] on icon at bounding box center [758, 763] width 480 height 59
click at [794, 26] on button "Download" at bounding box center [1441, 30] width 101 height 32
click at [41, 29] on icon "button" at bounding box center [39, 30] width 13 height 13
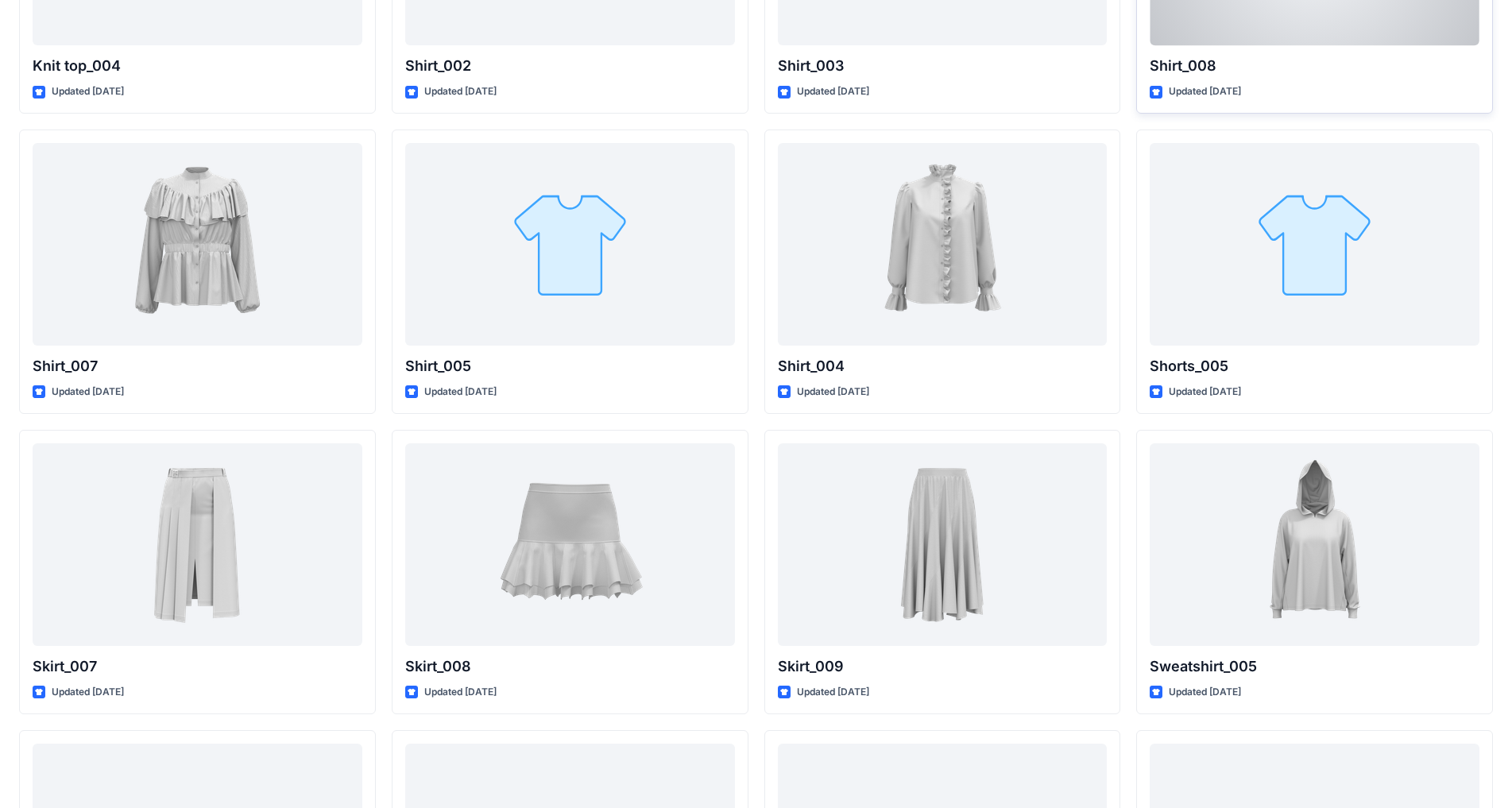
scroll to position [6275, 0]
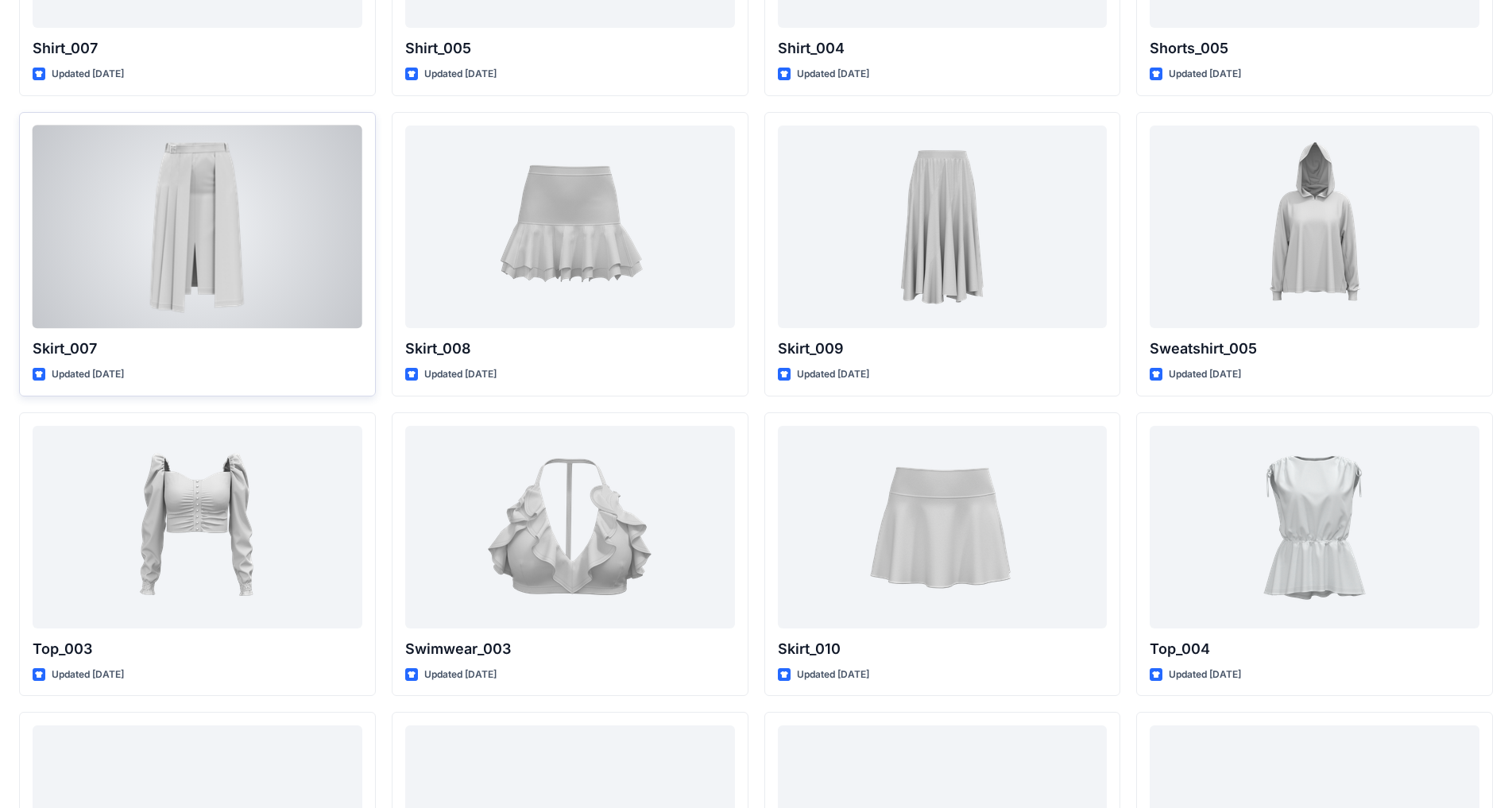
click at [274, 281] on div at bounding box center [197, 227] width 330 height 203
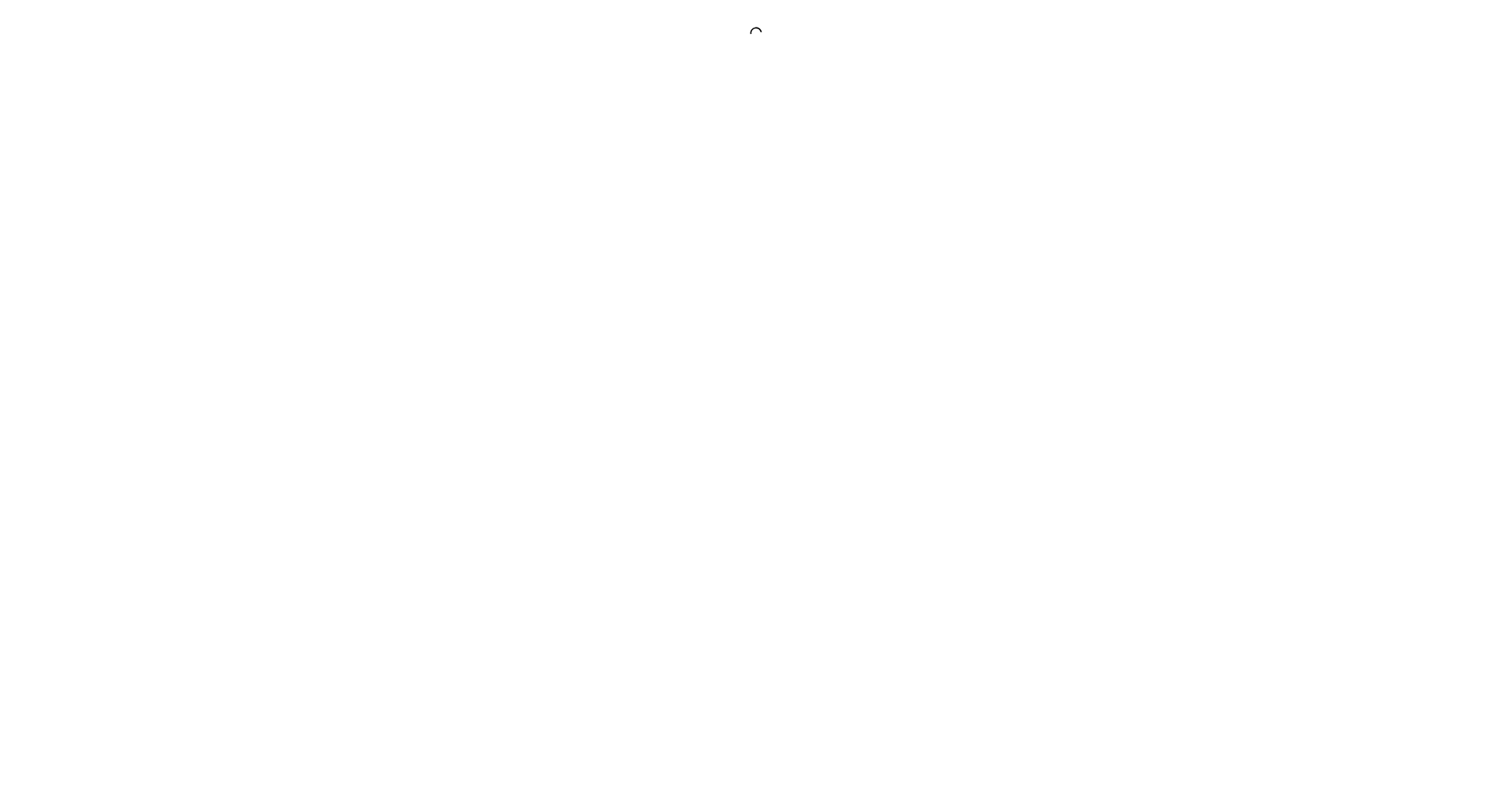
click at [787, 140] on div at bounding box center [756, 400] width 1512 height 801
